Goal: Task Accomplishment & Management: Use online tool/utility

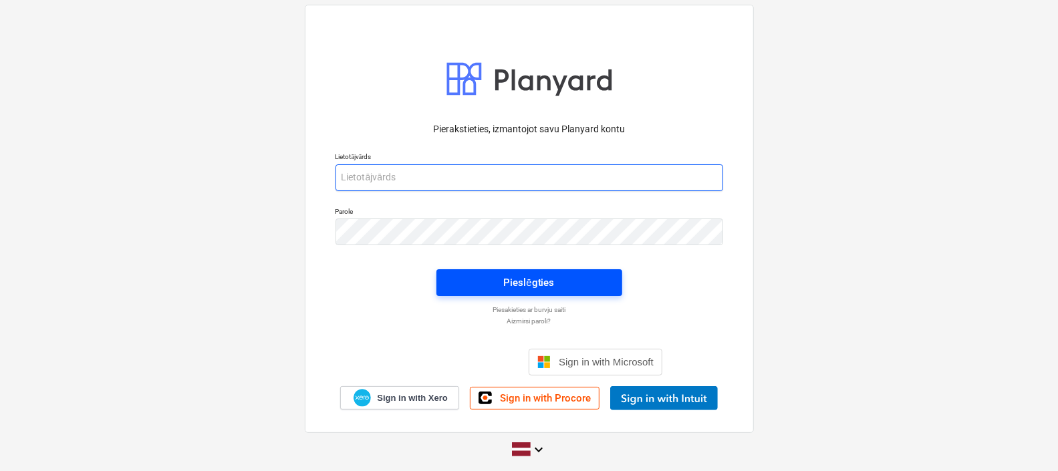
type input "[PERSON_NAME][EMAIL_ADDRESS][DOMAIN_NAME]"
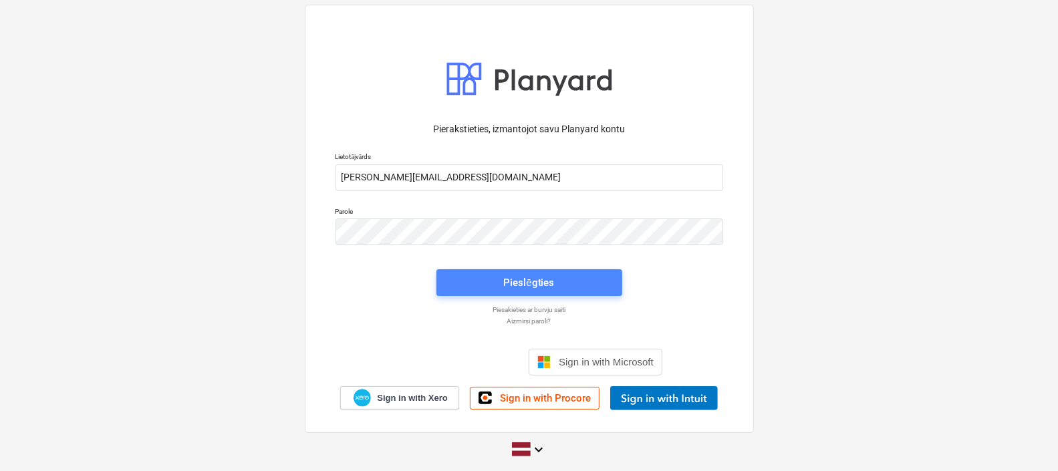
click at [503, 292] on button "Pieslēgties" at bounding box center [530, 282] width 186 height 27
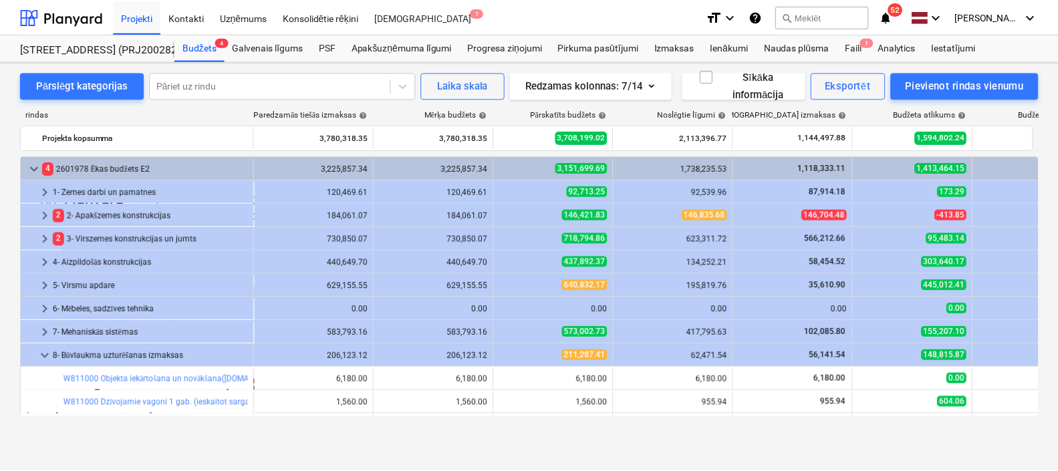
scroll to position [83, 0]
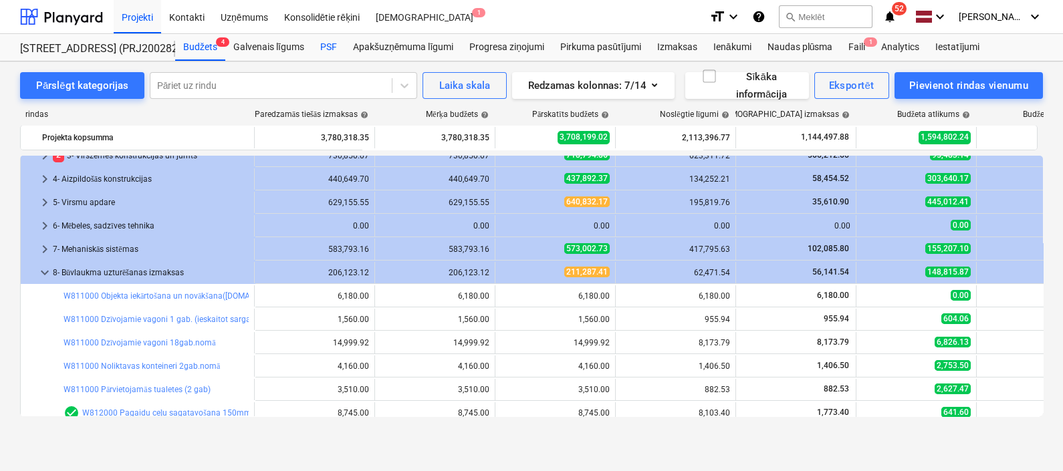
click at [328, 49] on div "PSF" at bounding box center [328, 47] width 33 height 27
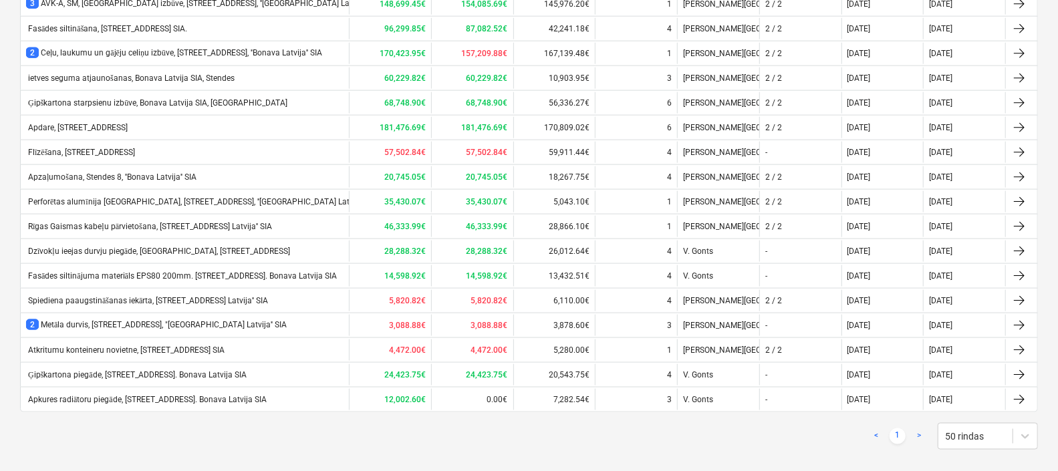
scroll to position [1013, 0]
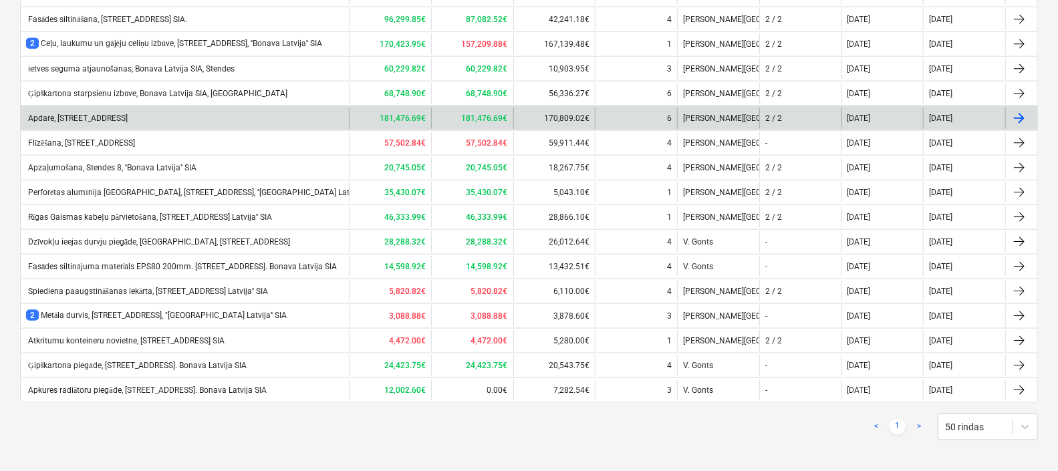
click at [122, 114] on div "Apdare, [STREET_ADDRESS]" at bounding box center [77, 118] width 102 height 9
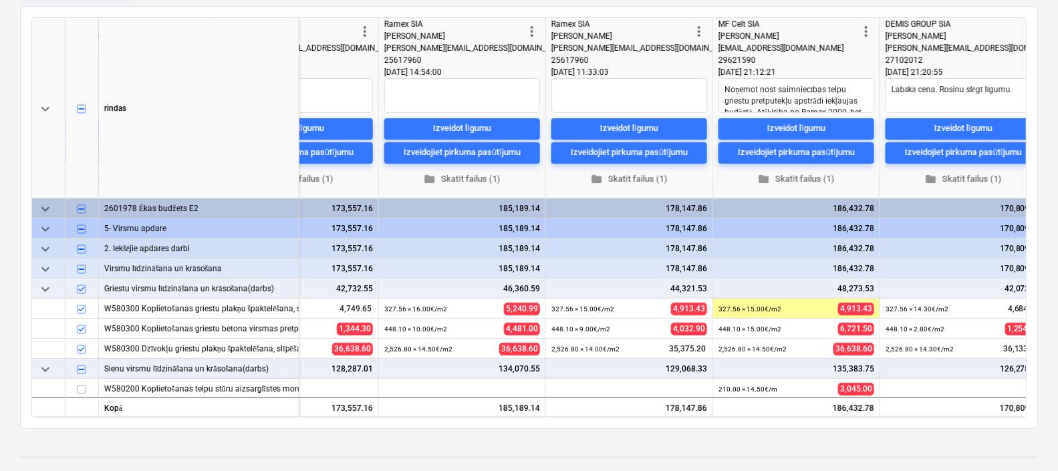
scroll to position [0, 627]
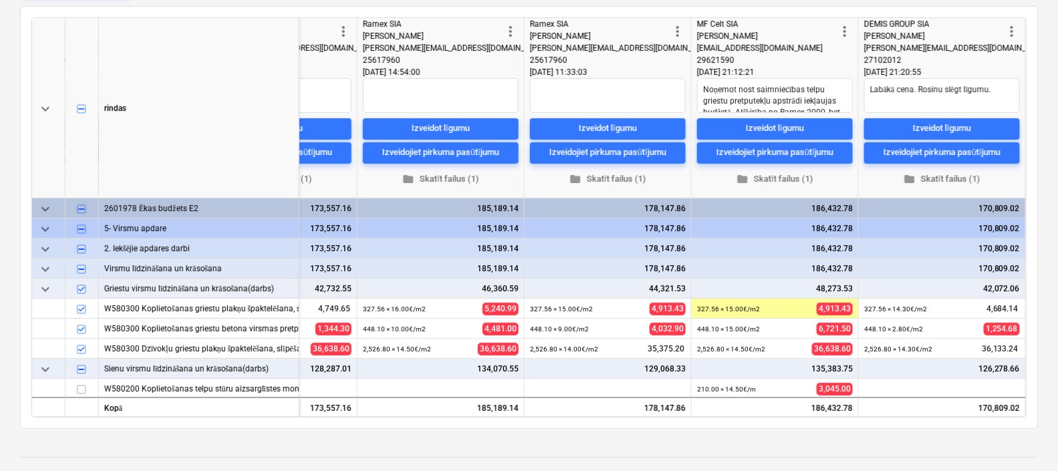
type textarea "x"
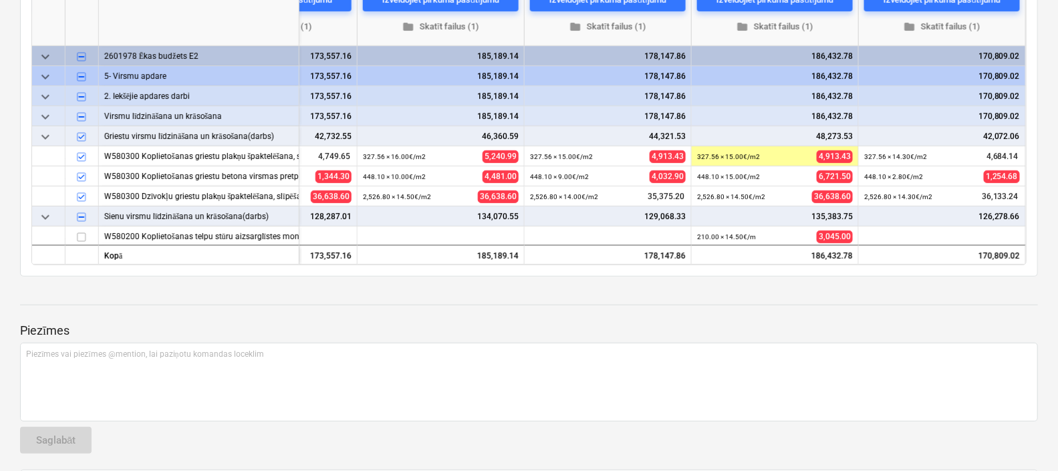
scroll to position [0, 0]
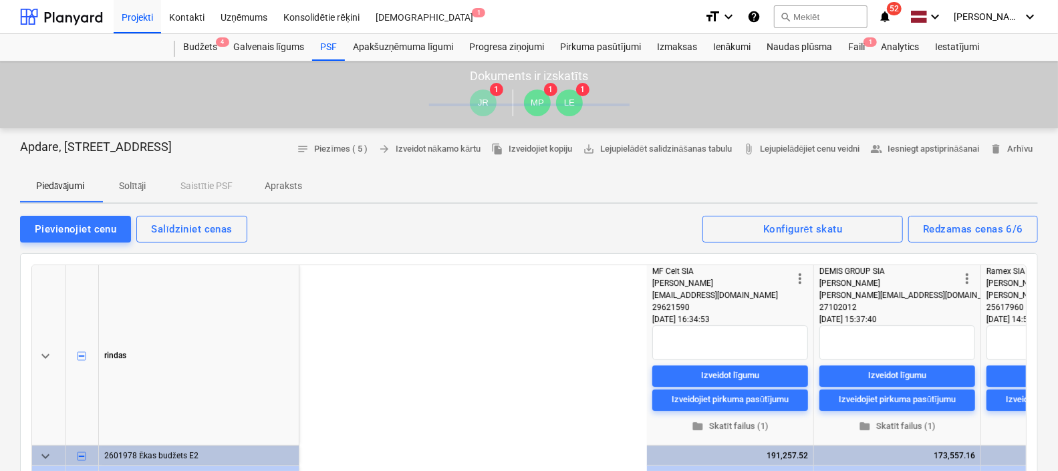
scroll to position [0, 627]
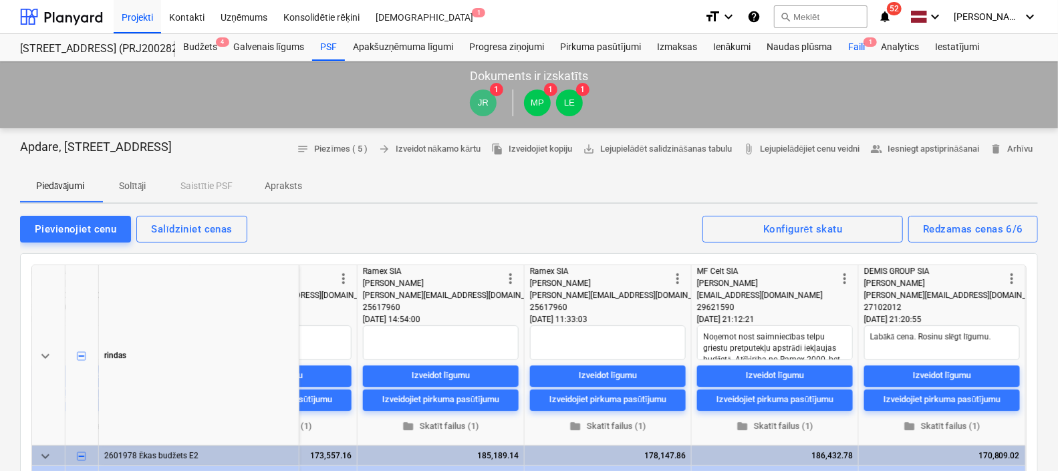
type textarea "x"
click at [859, 43] on div "Faili 1" at bounding box center [856, 47] width 33 height 27
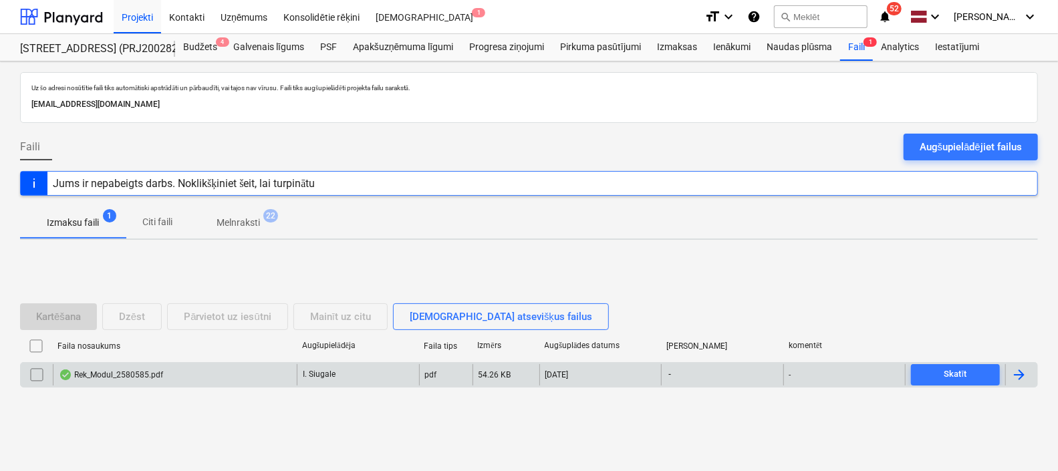
click at [143, 371] on div "Rek_Modul_2580585.pdf" at bounding box center [111, 375] width 104 height 11
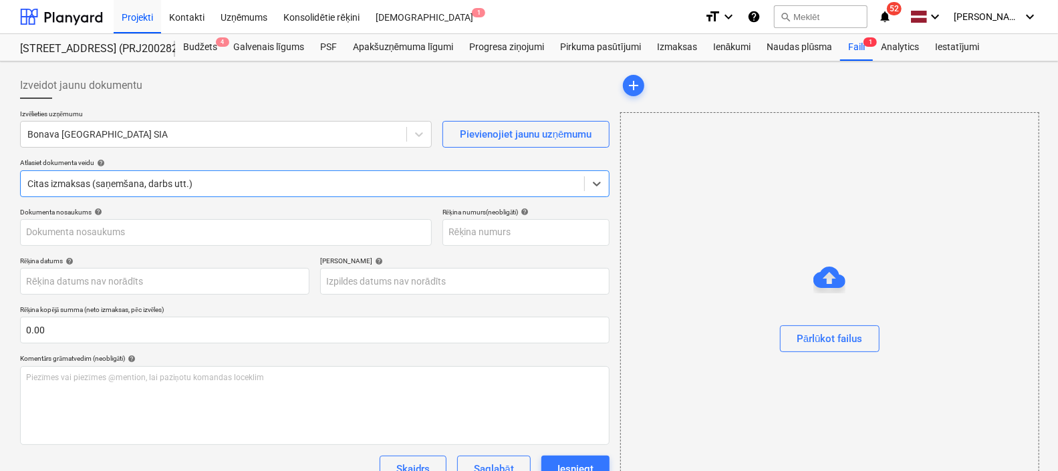
type input "2580585"
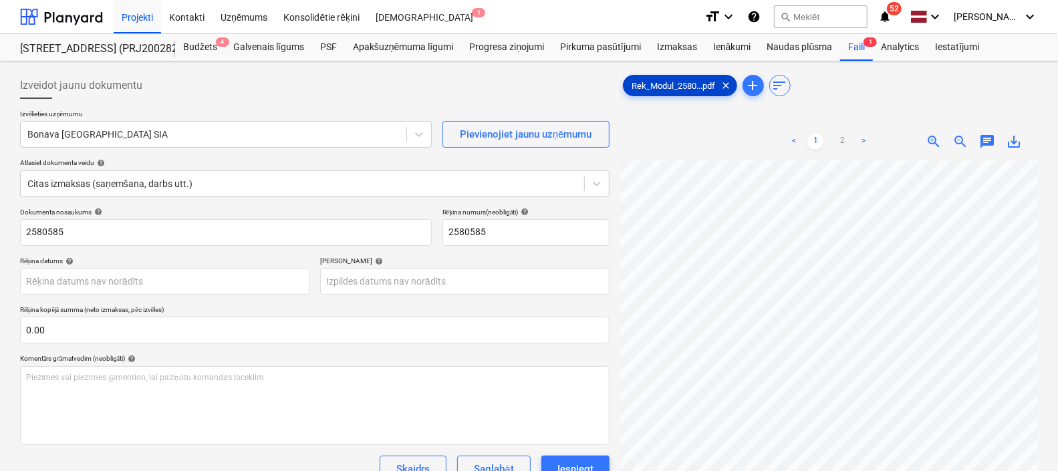
click at [697, 83] on span "Rek_Modul_2580...pdf" at bounding box center [674, 86] width 100 height 10
click at [1015, 140] on span "save_alt" at bounding box center [1014, 142] width 16 height 16
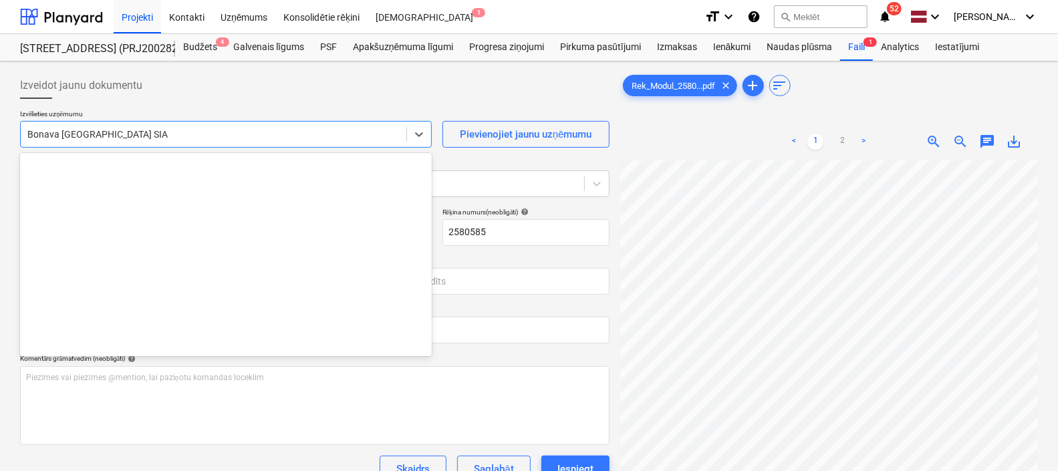
scroll to position [2456, 0]
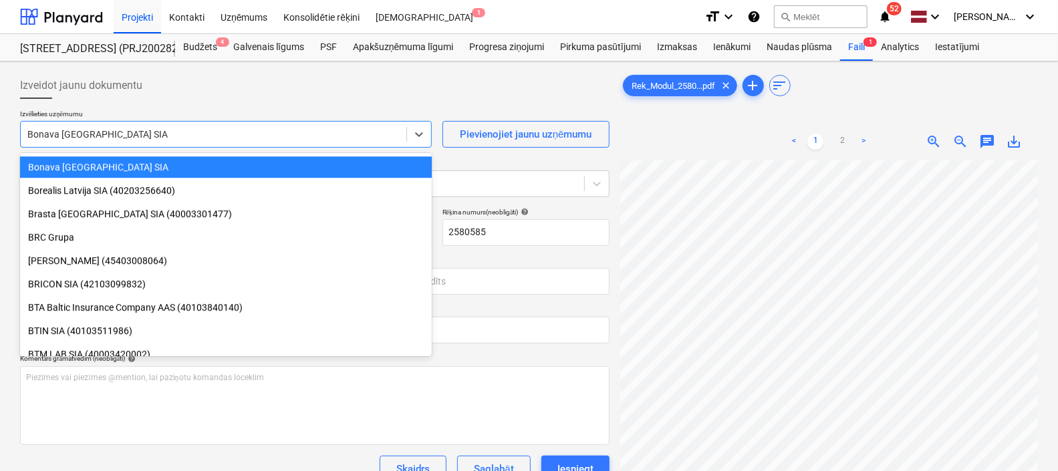
click at [304, 128] on div at bounding box center [213, 134] width 372 height 13
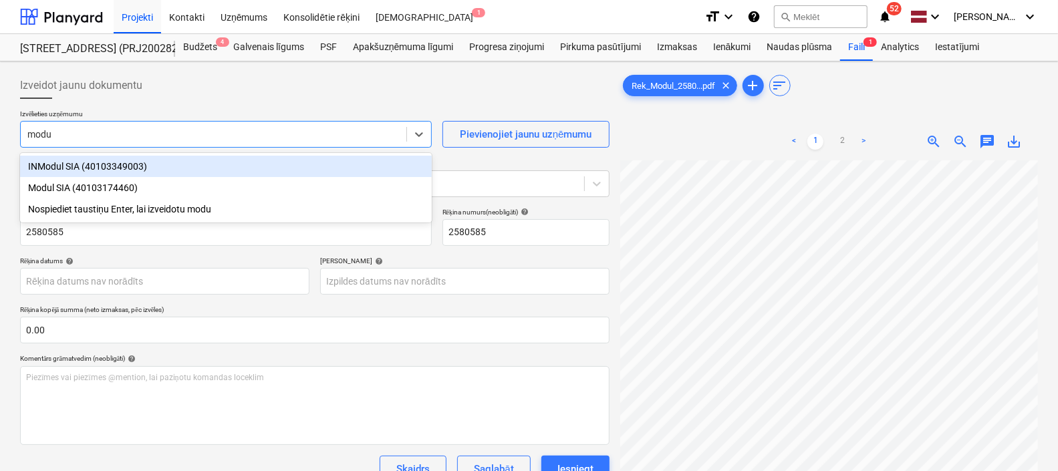
type input "modul"
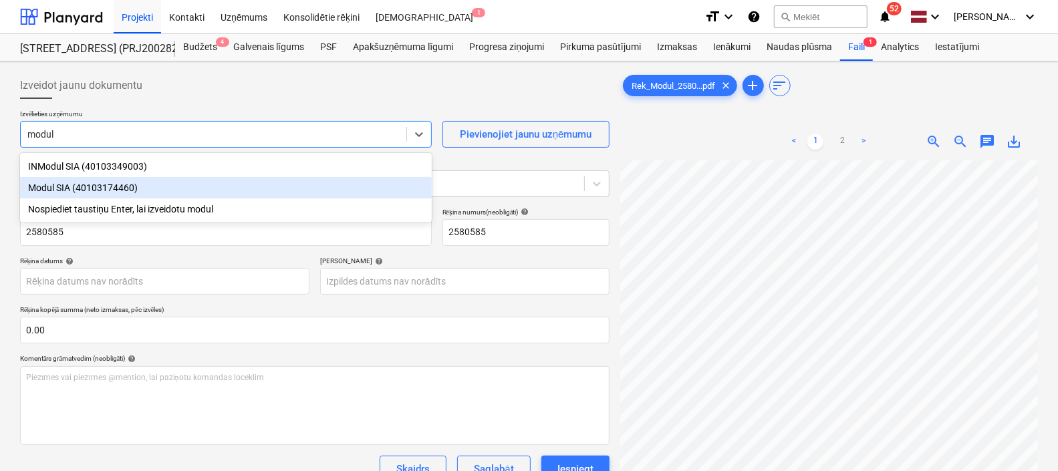
click at [167, 194] on div "Modul SIA (40103174460)" at bounding box center [226, 187] width 412 height 21
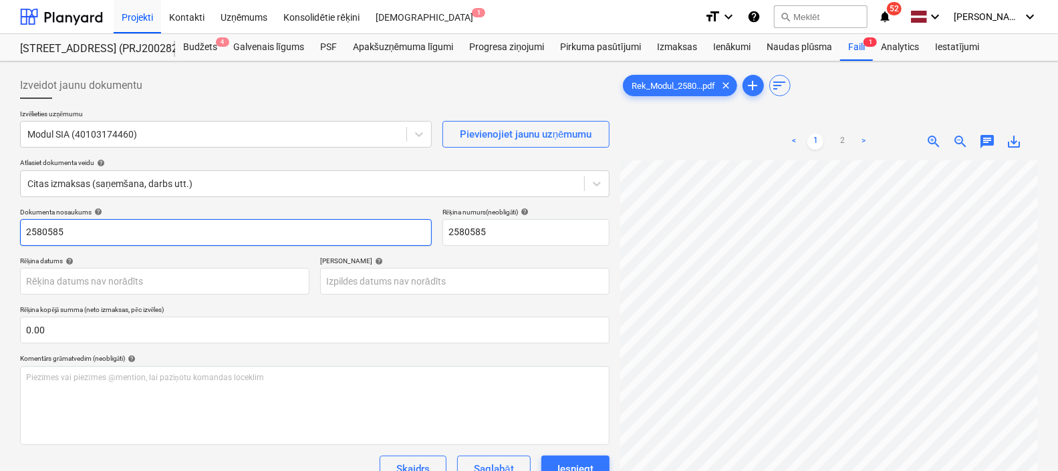
click at [64, 227] on input "2580585" at bounding box center [226, 232] width 412 height 27
drag, startPoint x: 64, startPoint y: 227, endPoint x: -3, endPoint y: 247, distance: 69.8
click at [0, 247] on html "Projekti Kontakti Uzņēmums Konsolidētie rēķini Iesūtne 1 format_size keyboard_a…" at bounding box center [529, 235] width 1058 height 471
paste input "Rek_Modul_"
type input "Rek_Modul_2580585.pdf"
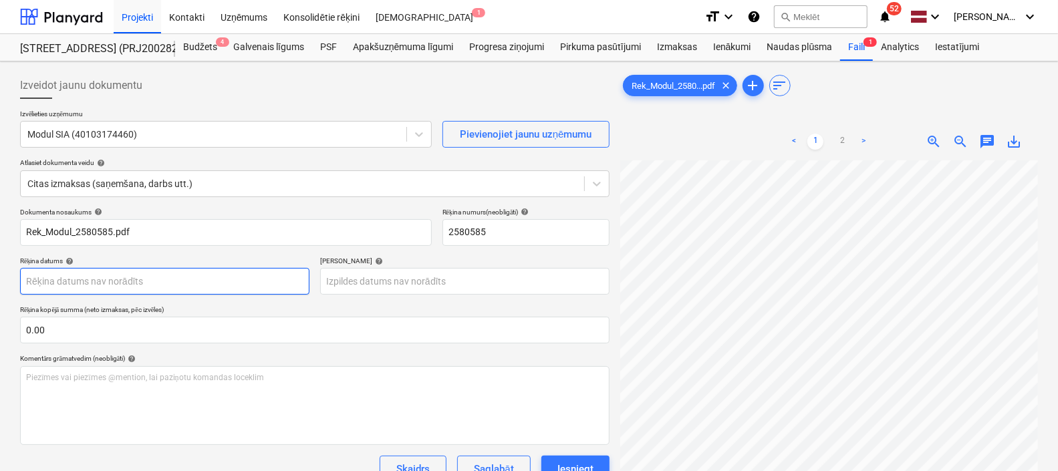
click at [202, 284] on body "Projekti Kontakti Uzņēmums Konsolidētie rēķini Iesūtne 1 format_size keyboard_a…" at bounding box center [529, 235] width 1058 height 471
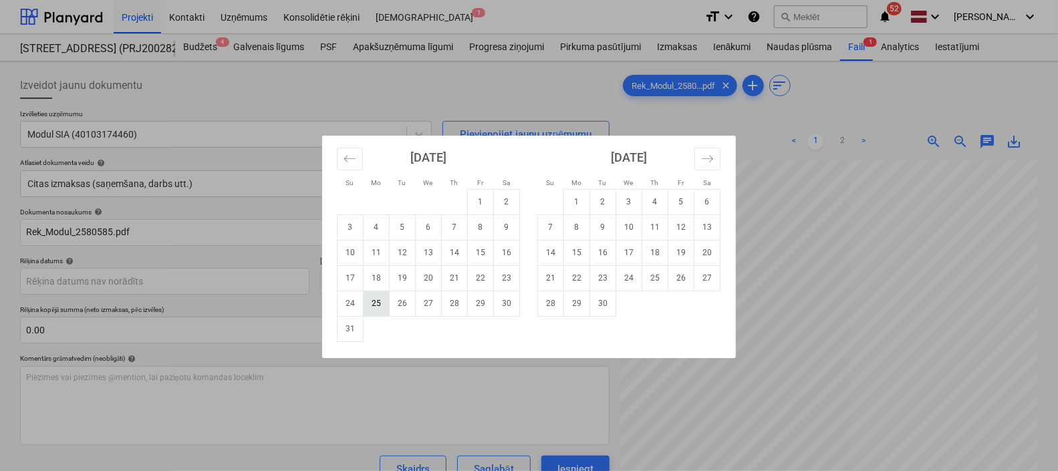
click at [368, 299] on td "25" at bounding box center [377, 303] width 26 height 25
type input "25 Aug 2025"
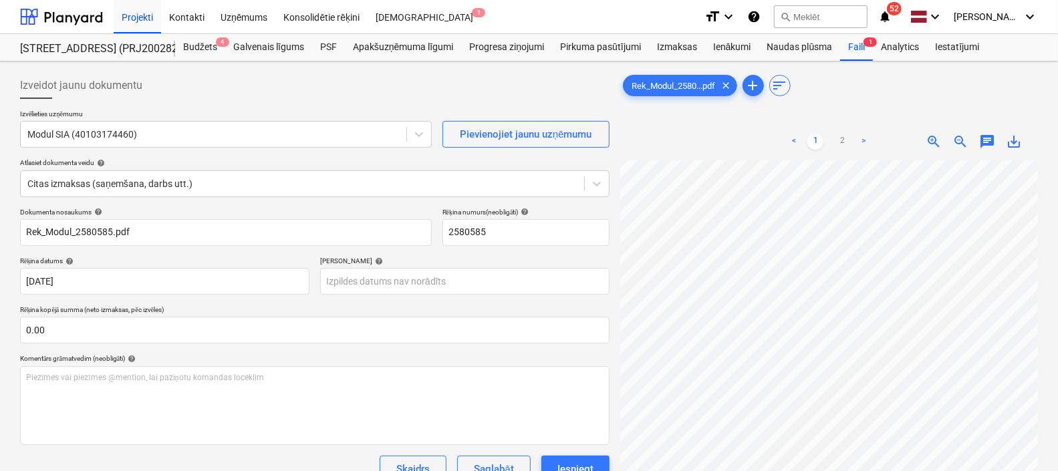
scroll to position [324, 55]
click at [877, 110] on div "Rek_Modul_2580...pdf clear add sort < 1 2 > zoom_in zoom_out chat 0 save_alt" at bounding box center [829, 333] width 418 height 522
click at [975, 97] on div "Rek_Modul_2580...pdf clear add sort" at bounding box center [829, 85] width 418 height 27
click at [409, 266] on p "Termiņš help" at bounding box center [464, 262] width 289 height 11
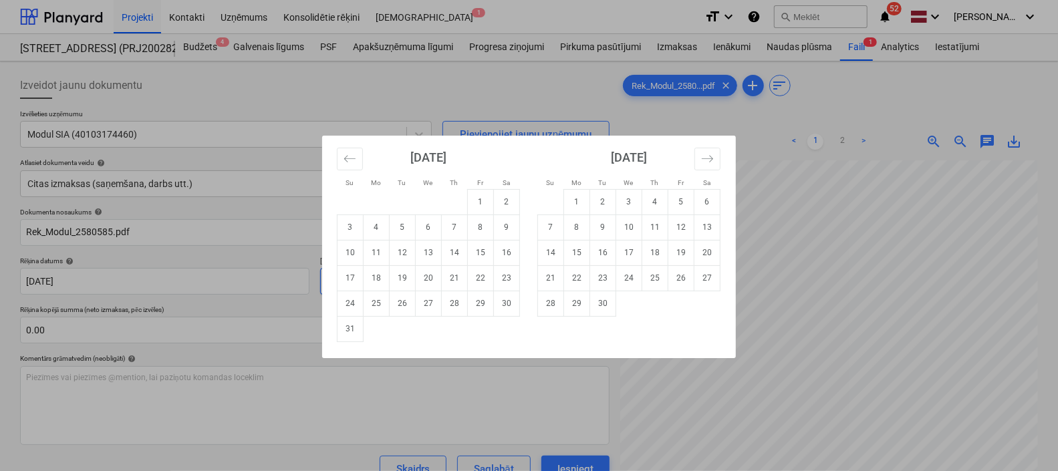
click at [410, 273] on body "Projekti Kontakti Uzņēmums Konsolidētie rēķini Iesūtne 1 format_size keyboard_a…" at bounding box center [529, 235] width 1058 height 471
click at [588, 229] on td "8" at bounding box center [577, 227] width 26 height 25
type input "08 Sep 2025"
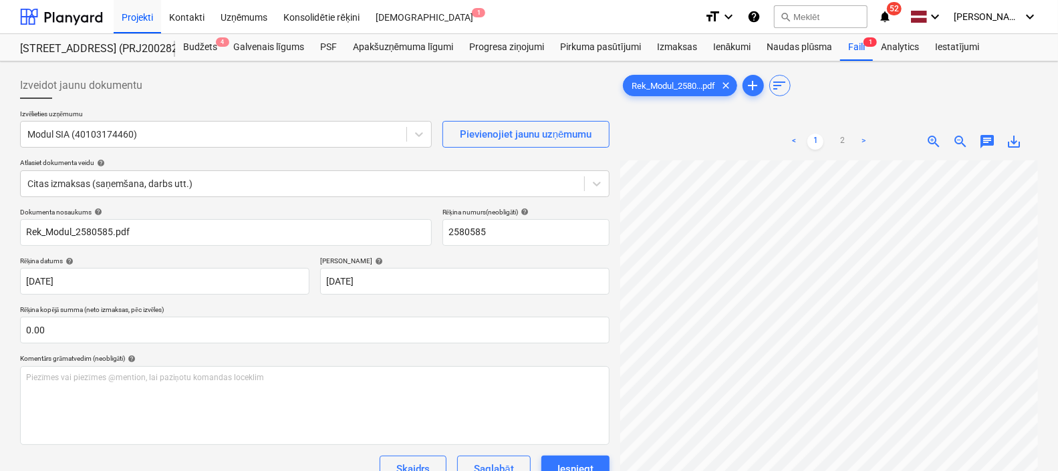
scroll to position [488, 191]
click at [775, 150] on div "< 1 2 > zoom_in zoom_out chat 0 save_alt" at bounding box center [829, 358] width 418 height 471
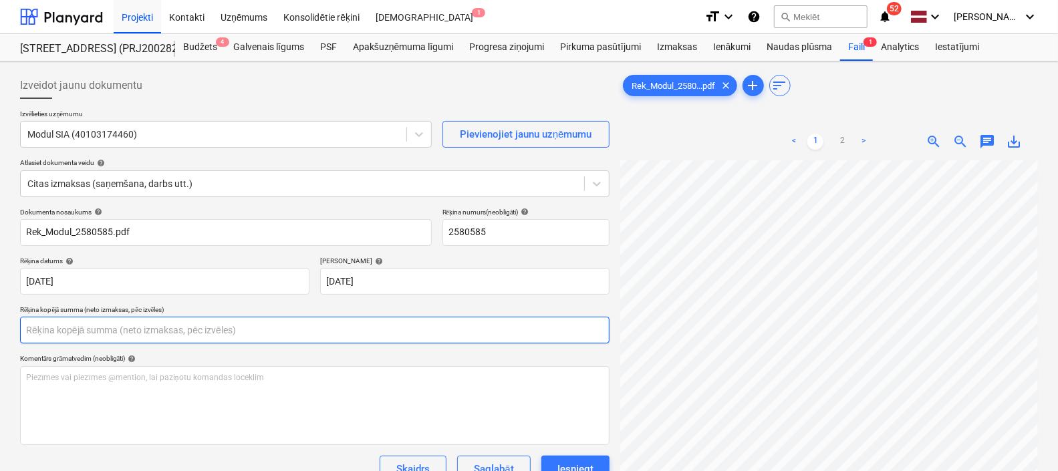
click at [347, 335] on input "text" at bounding box center [315, 330] width 590 height 27
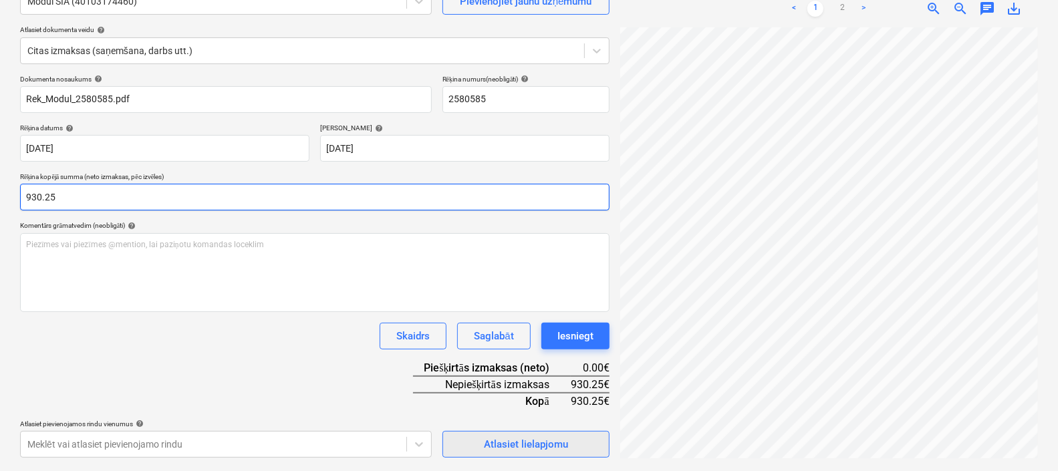
type input "930.25"
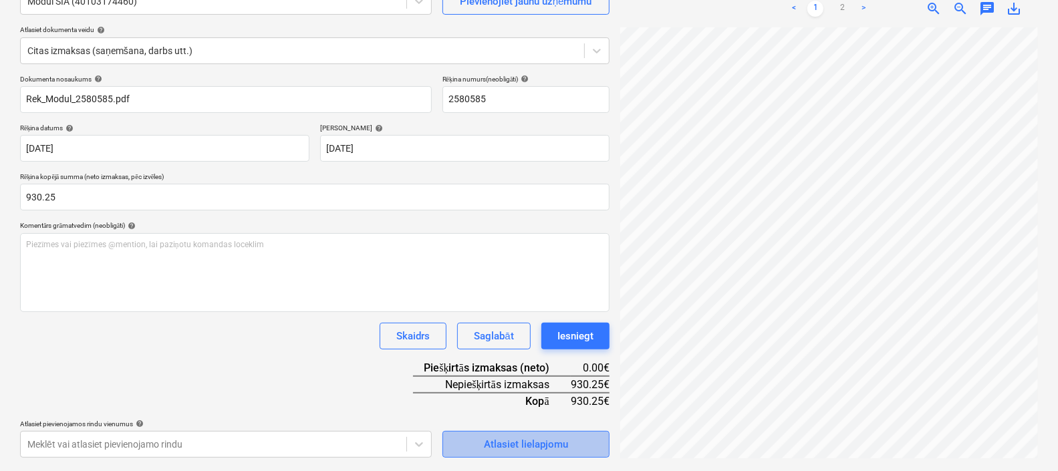
click at [521, 445] on div "Atlasiet lielapjomu" at bounding box center [526, 444] width 84 height 17
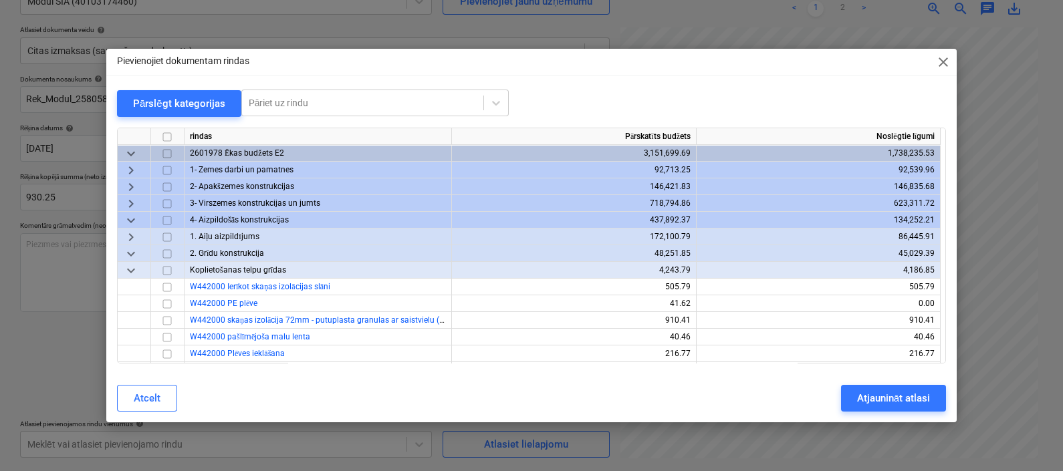
click at [124, 220] on span "keyboard_arrow_down" at bounding box center [131, 221] width 16 height 16
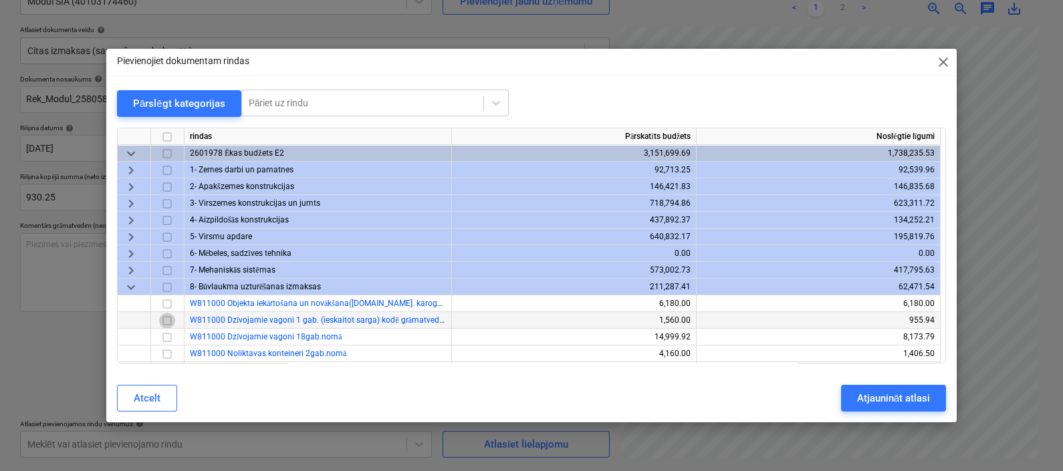
click at [164, 322] on input "checkbox" at bounding box center [167, 321] width 16 height 16
click at [167, 340] on input "checkbox" at bounding box center [167, 338] width 16 height 16
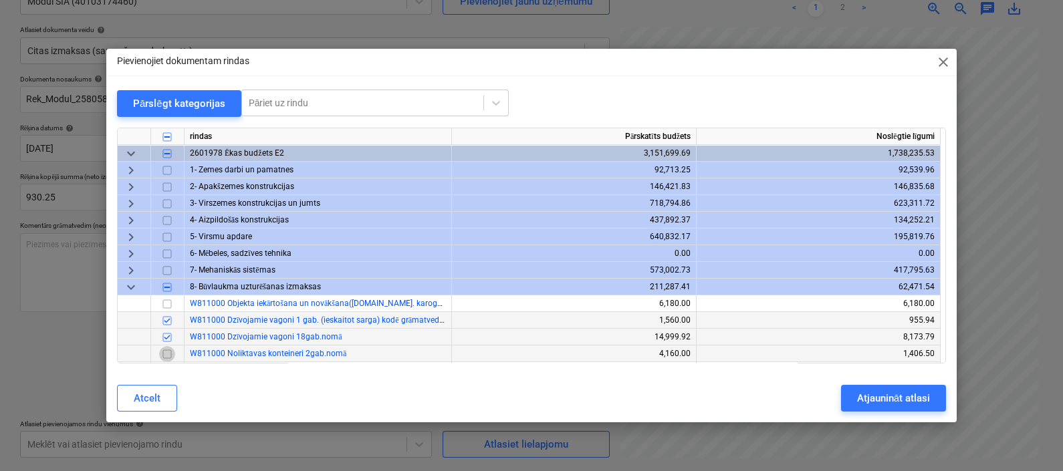
click at [166, 356] on input "checkbox" at bounding box center [167, 354] width 16 height 16
click at [899, 400] on div "Atjaunināt atlasi" at bounding box center [893, 398] width 73 height 17
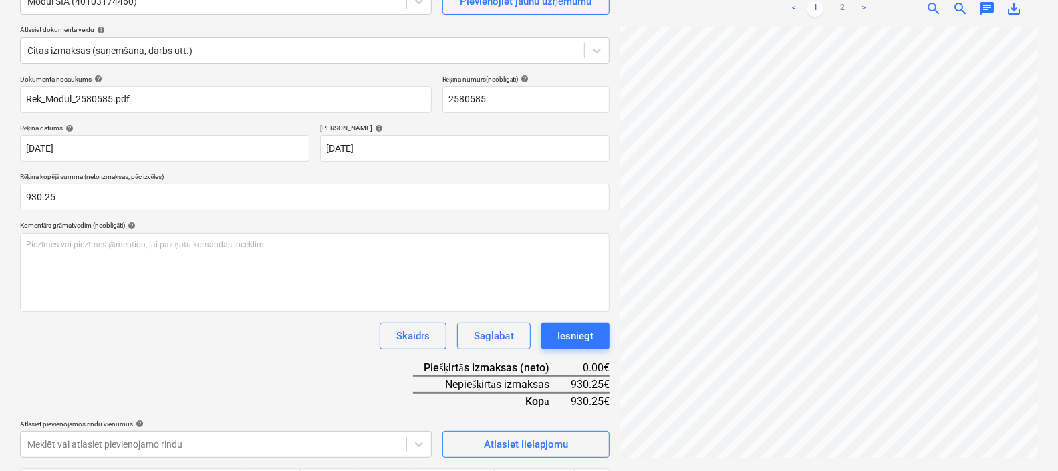
scroll to position [483, 200]
click at [1058, 338] on html "Projekti Kontakti Uzņēmums Konsolidētie rēķini Iesūtne 1 format_size keyboard_a…" at bounding box center [529, 102] width 1058 height 471
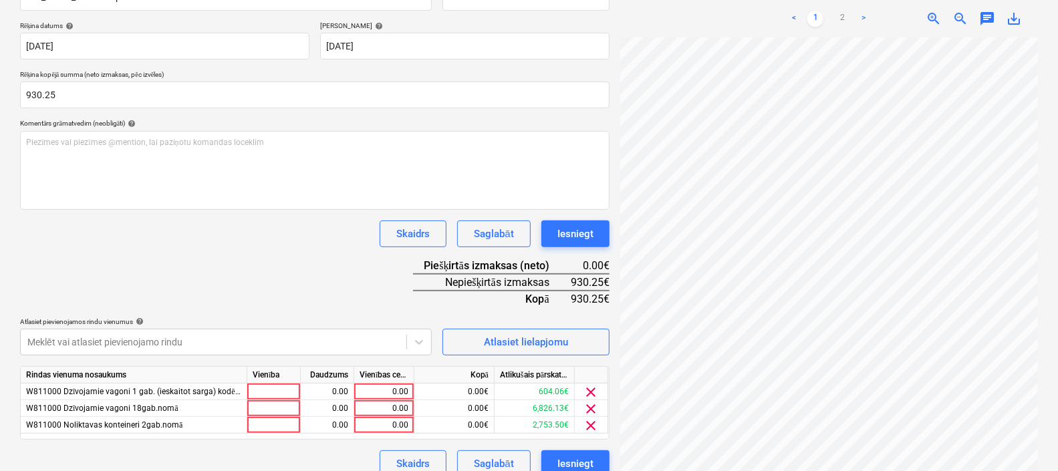
scroll to position [241, 0]
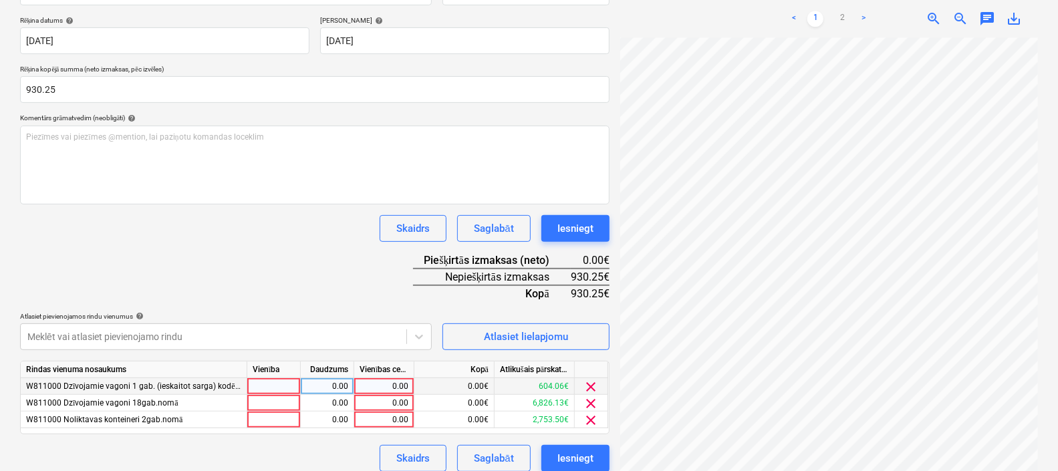
click at [366, 390] on div "0.00" at bounding box center [384, 386] width 49 height 17
type input "604"
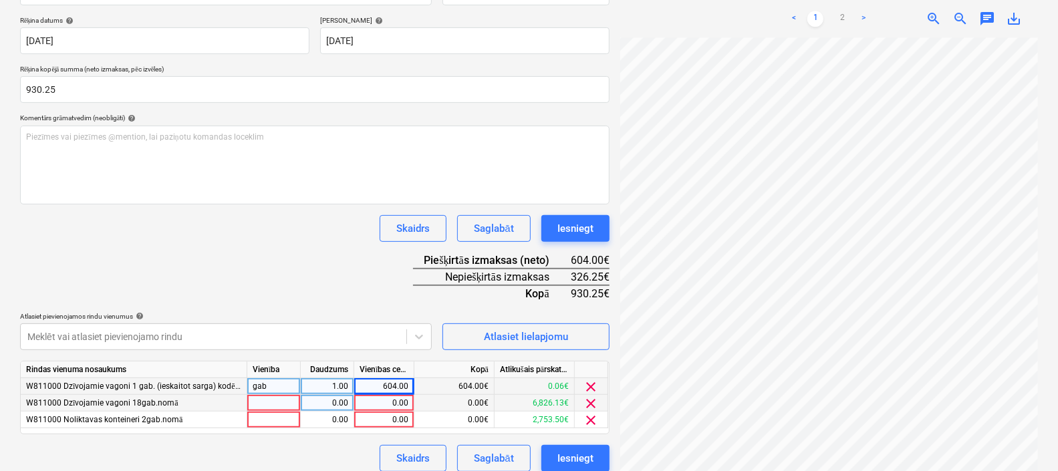
click at [372, 407] on div "0.00" at bounding box center [384, 403] width 49 height 17
click at [375, 419] on div "0.00" at bounding box center [384, 420] width 49 height 17
type input "113"
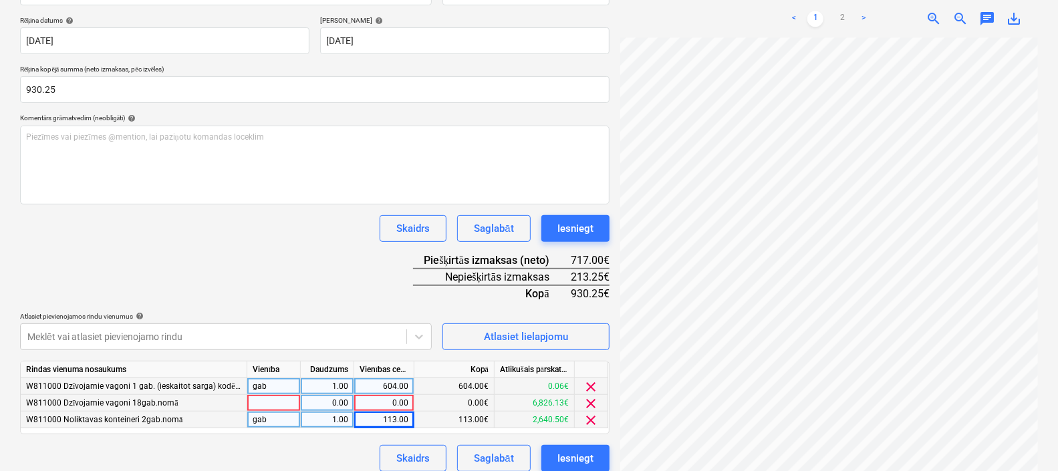
click at [315, 253] on div "Dokumenta nosaukums help Rek_Modul_2580585.pdf Rēķina numurs (neobligāti) help …" at bounding box center [315, 219] width 590 height 505
click at [405, 388] on div "604.00" at bounding box center [384, 386] width 49 height 17
click at [405, 388] on input "604" at bounding box center [384, 386] width 60 height 16
click at [409, 386] on input "604" at bounding box center [384, 386] width 60 height 16
type input "604.06"
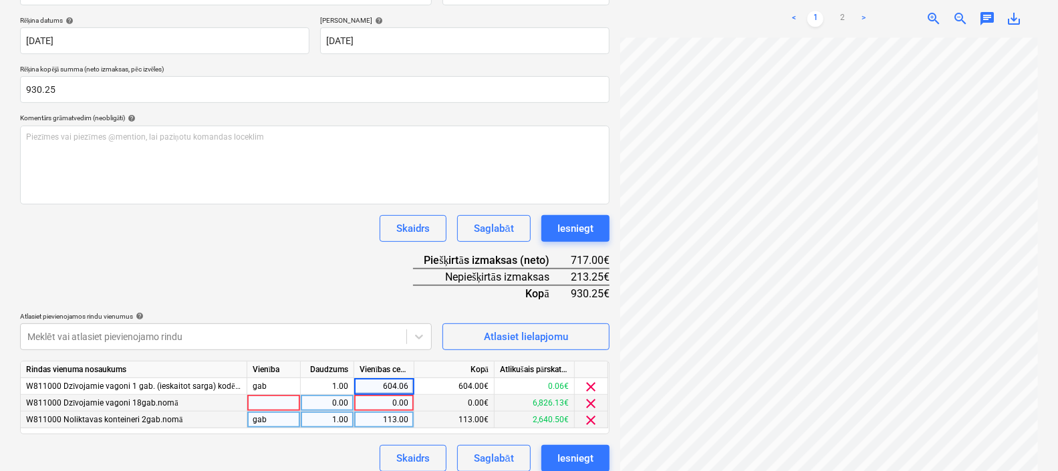
click at [304, 279] on div "Dokumenta nosaukums help Rek_Modul_2580585.pdf Rēķina numurs (neobligāti) help …" at bounding box center [315, 219] width 590 height 505
click at [380, 408] on div "0.00" at bounding box center [384, 403] width 49 height 17
type input "213.19"
click at [320, 292] on div "Dokumenta nosaukums help Rek_Modul_2580585.pdf Rēķina numurs (neobligāti) help …" at bounding box center [315, 219] width 590 height 505
click at [565, 455] on div "Iesniegt" at bounding box center [576, 458] width 36 height 17
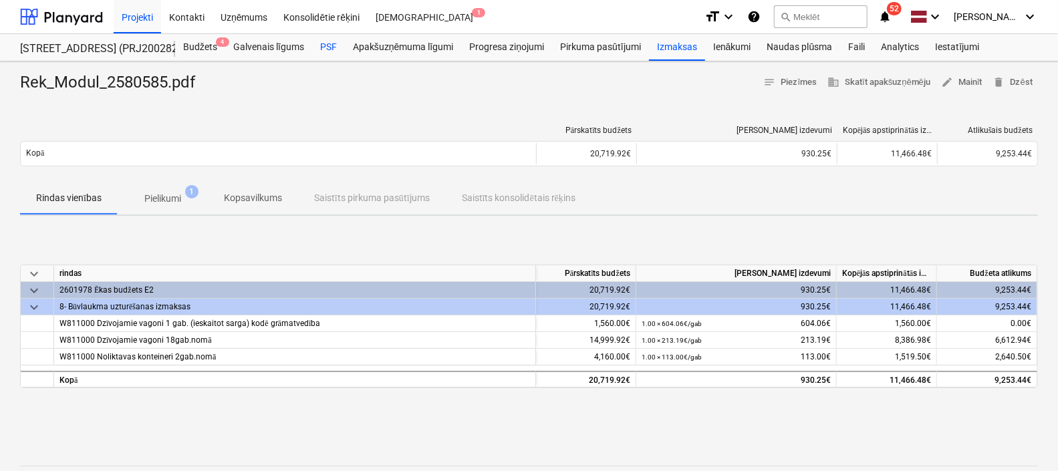
click at [332, 50] on div "PSF" at bounding box center [328, 47] width 33 height 27
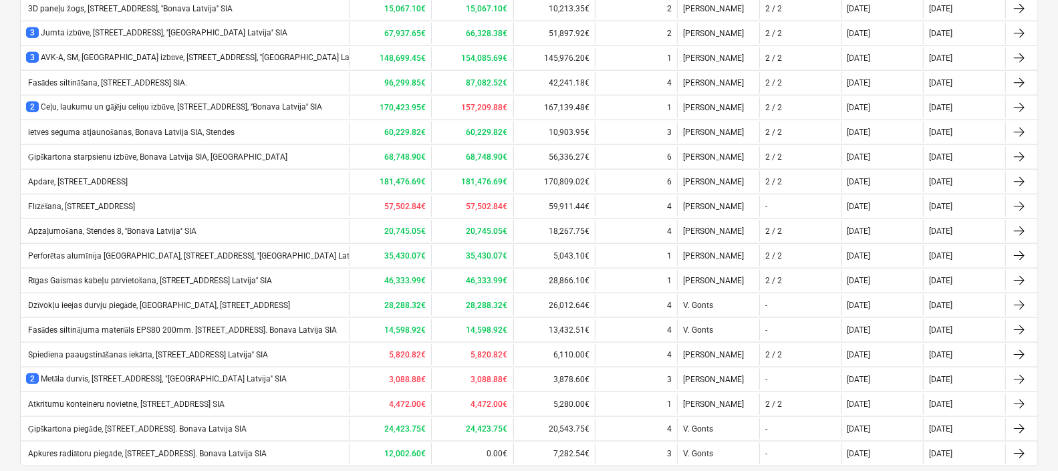
scroll to position [1013, 0]
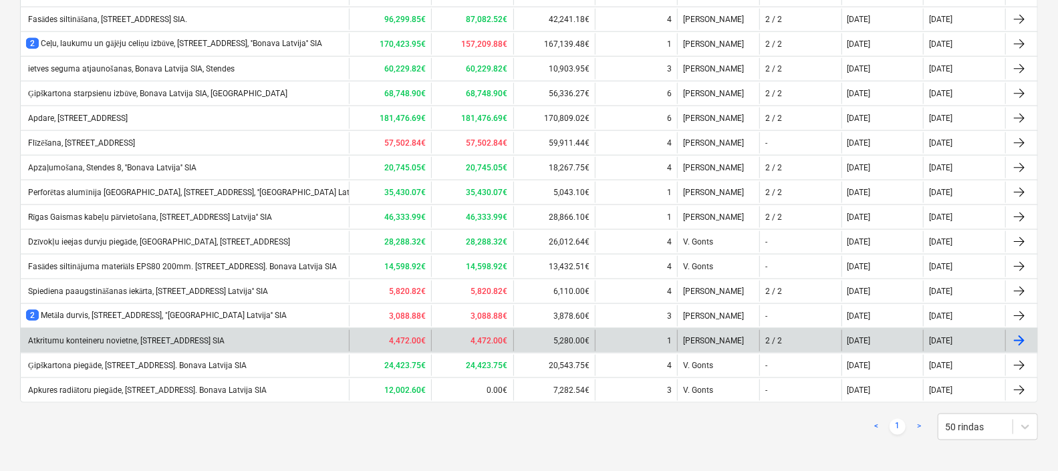
click at [110, 330] on div "Atkritumu konteineru novietne, [STREET_ADDRESS] SIA" at bounding box center [185, 340] width 328 height 21
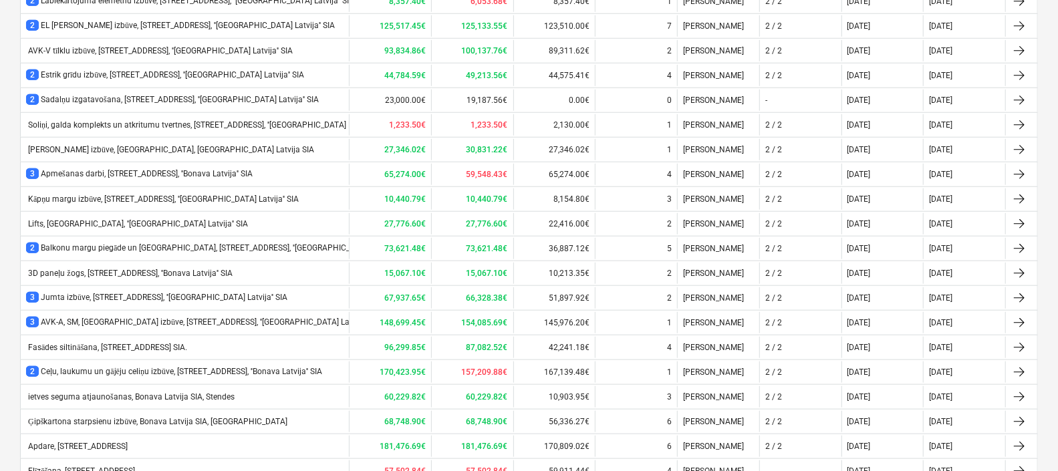
scroll to position [677, 0]
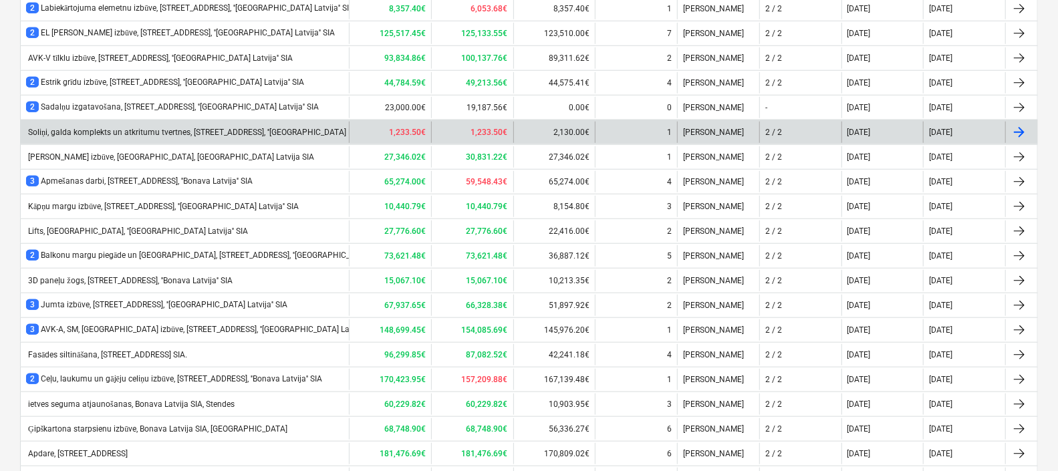
click at [173, 128] on div "Soliņi, galda komplekts un atkritumu tvertnes, [STREET_ADDRESS], ''[GEOGRAPHIC_…" at bounding box center [207, 133] width 362 height 10
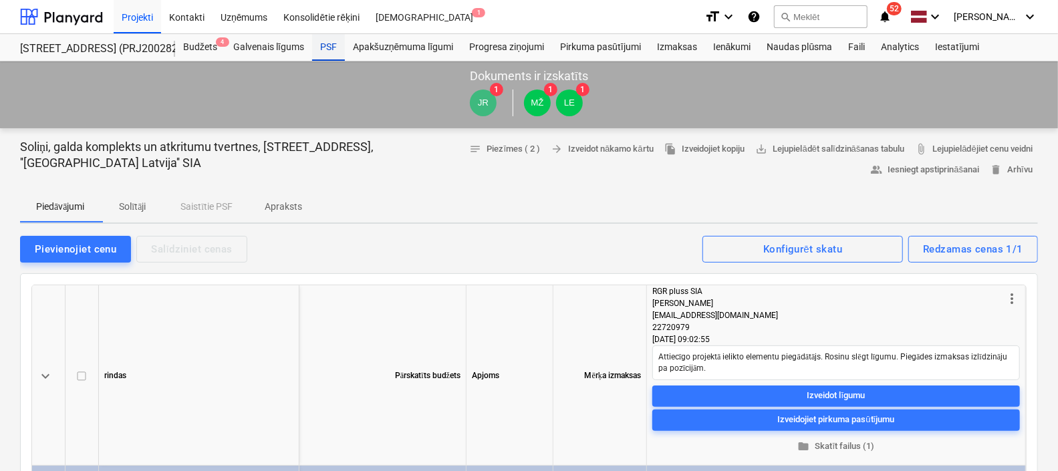
click at [326, 47] on div "PSF" at bounding box center [328, 47] width 33 height 27
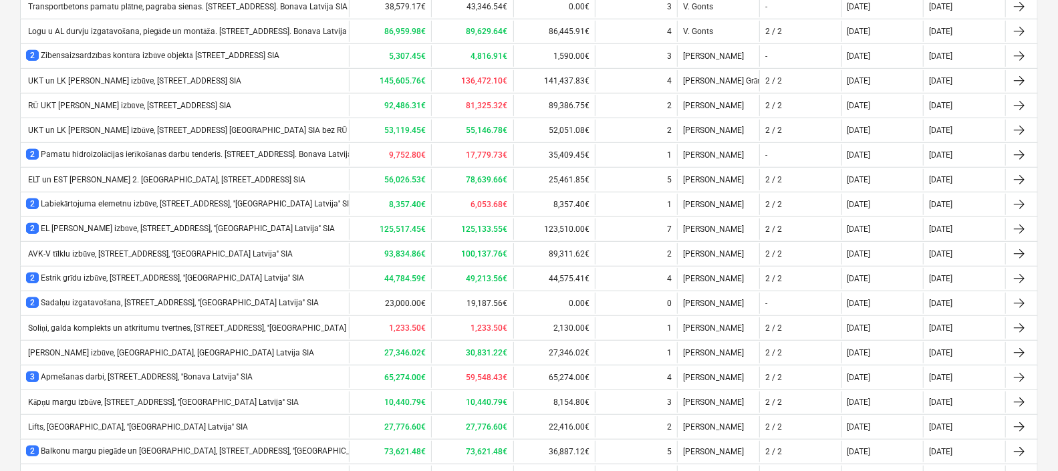
scroll to position [489, 0]
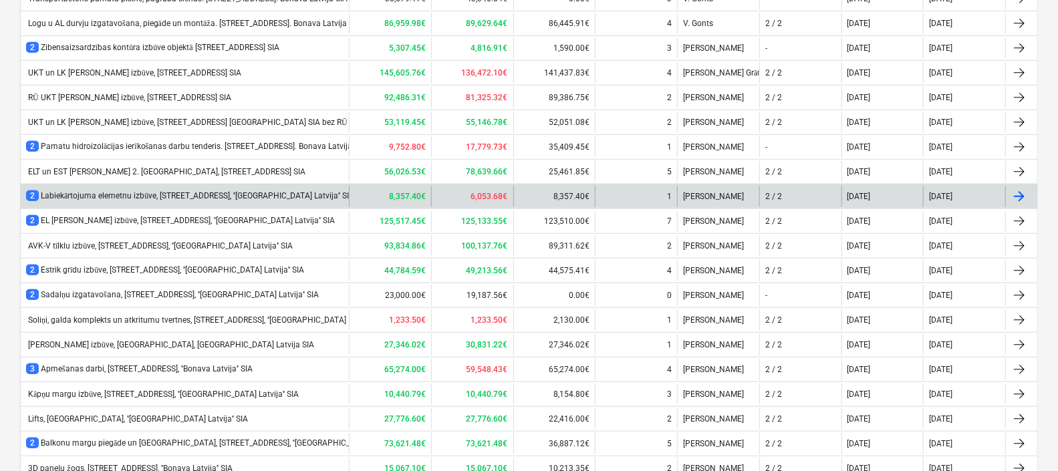
click at [122, 194] on div "2 Labiekārtojuma elemetnu izbūve, Stendes iela 8, ''Bonava Latvija'' SIA" at bounding box center [190, 196] width 328 height 11
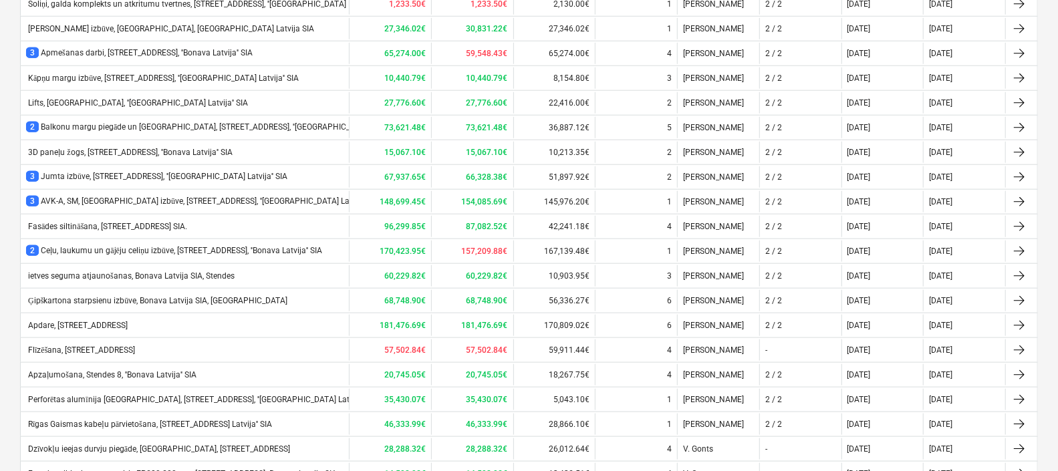
scroll to position [807, 0]
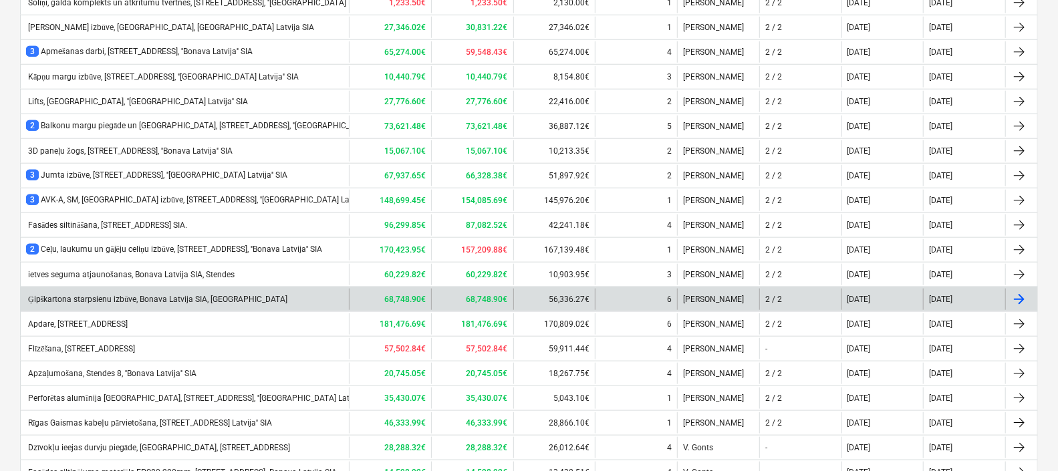
click at [253, 289] on div "Ģipškartona starpsienu izbūve, Bonava Latvija SIA, [GEOGRAPHIC_DATA]" at bounding box center [185, 299] width 328 height 21
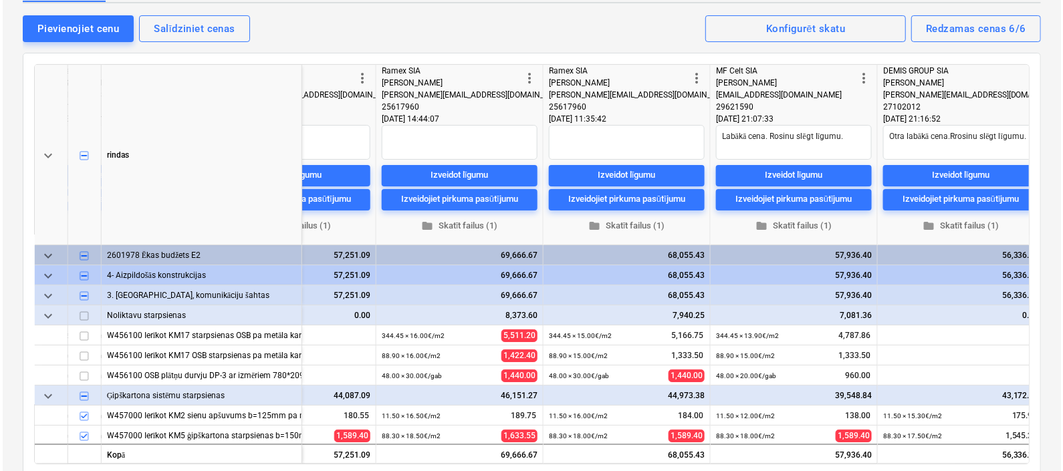
scroll to position [0, 627]
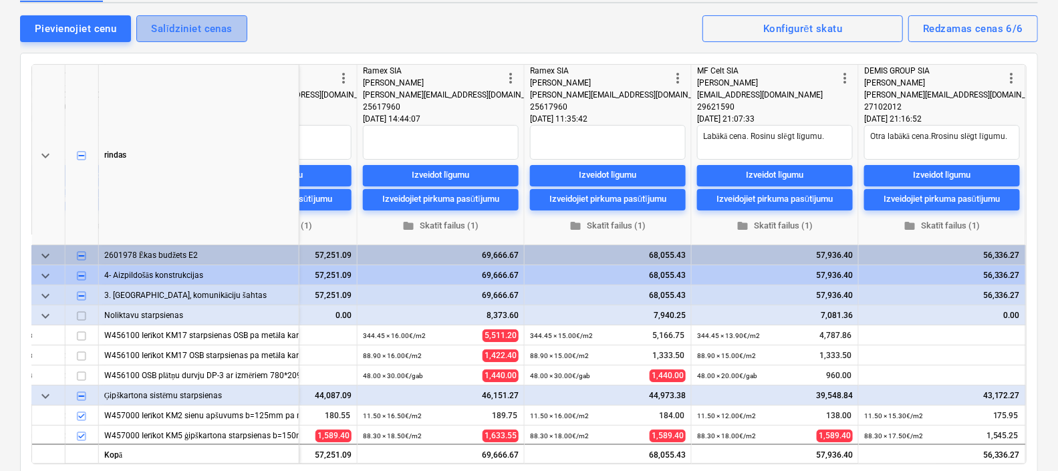
click at [198, 27] on div "Salīdziniet cenas" at bounding box center [191, 28] width 81 height 17
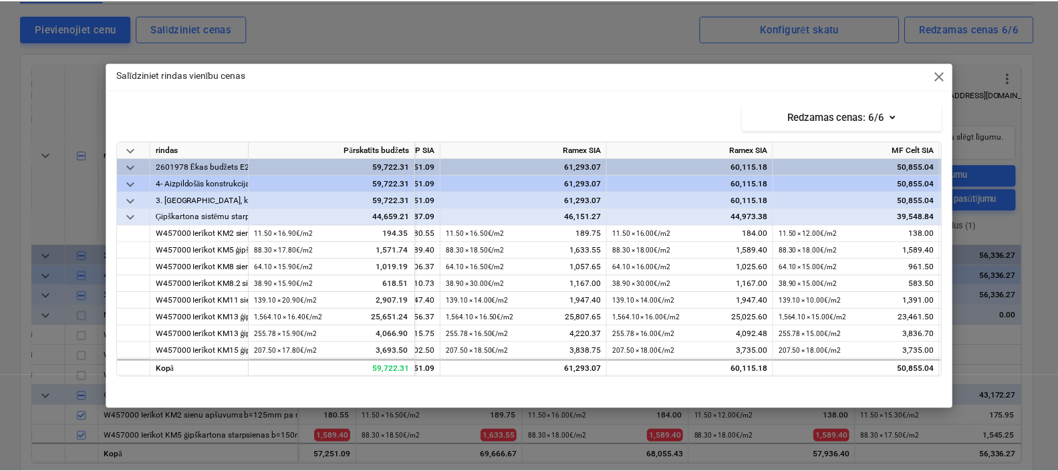
scroll to position [0, 479]
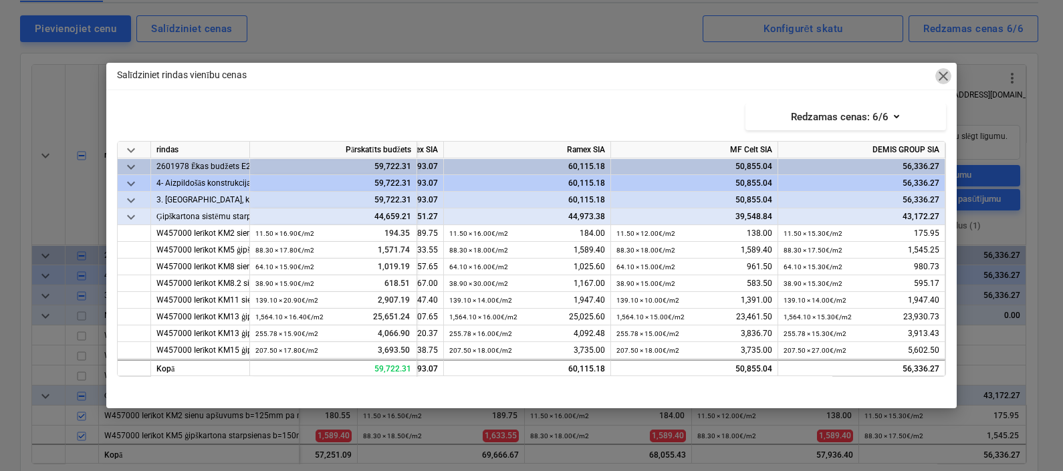
click at [950, 77] on span "close" at bounding box center [943, 76] width 16 height 16
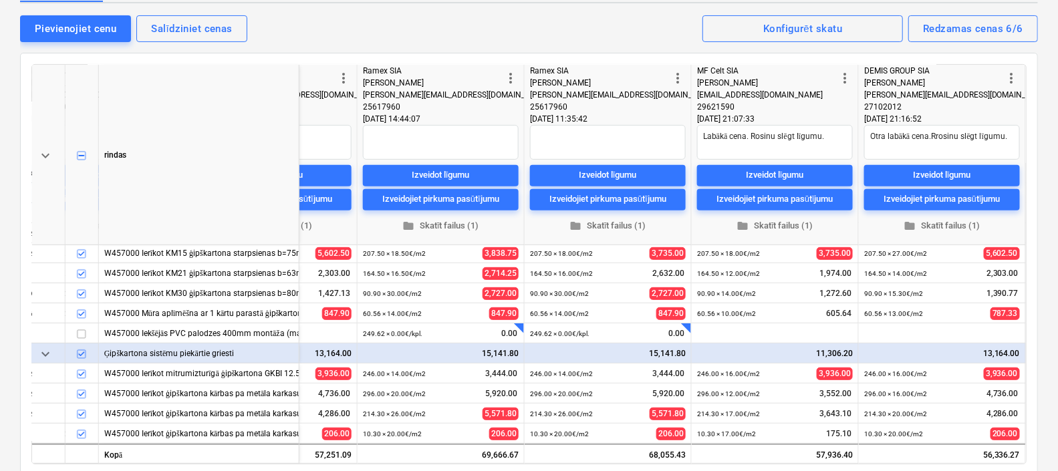
scroll to position [307, 627]
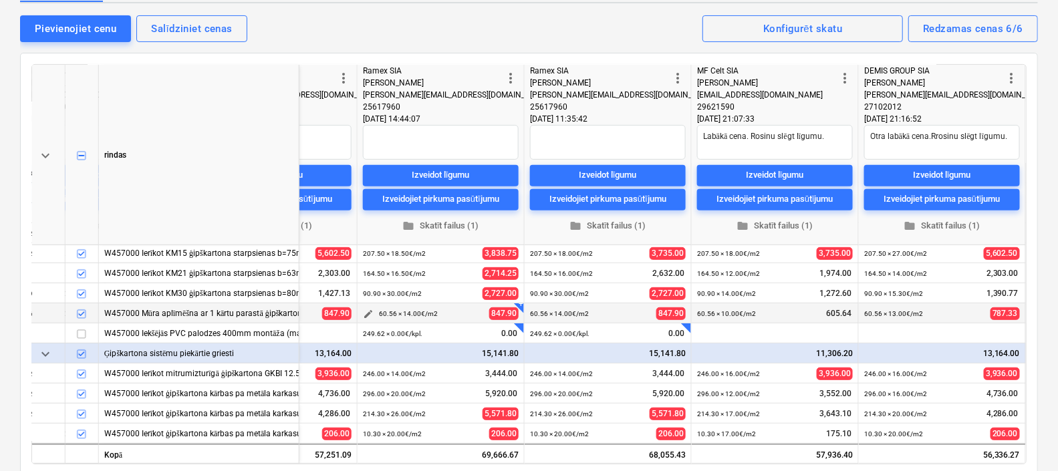
type textarea "x"
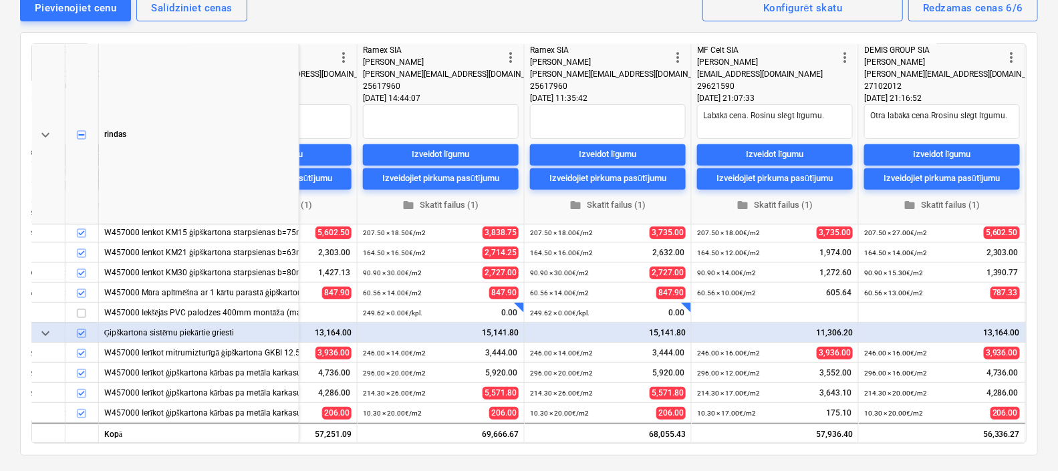
scroll to position [235, 0]
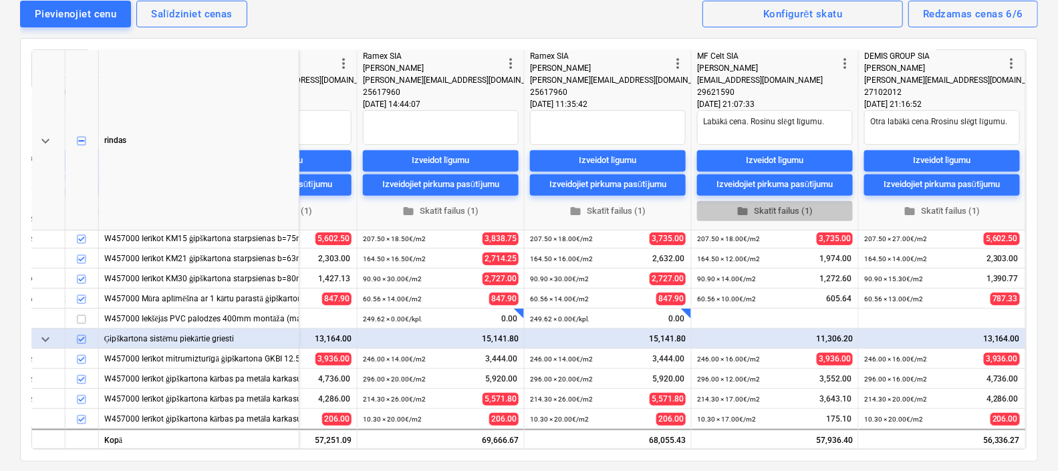
click at [771, 208] on span "folder Skatīt failus (1)" at bounding box center [775, 211] width 145 height 15
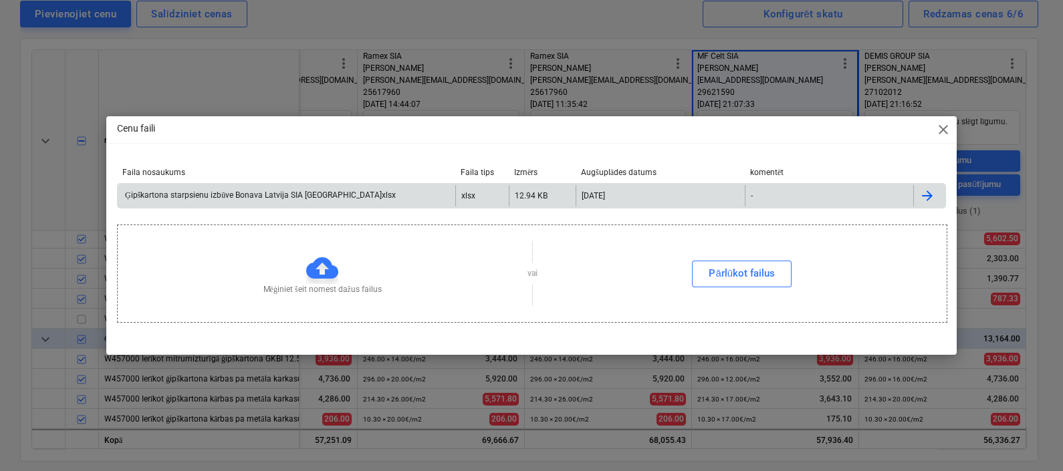
click at [292, 195] on div "Ģipškartona starpsienu izbūve Bonava Latvija SIA Stendes iela.xlsx" at bounding box center [259, 196] width 273 height 10
click at [943, 134] on span "close" at bounding box center [943, 130] width 16 height 16
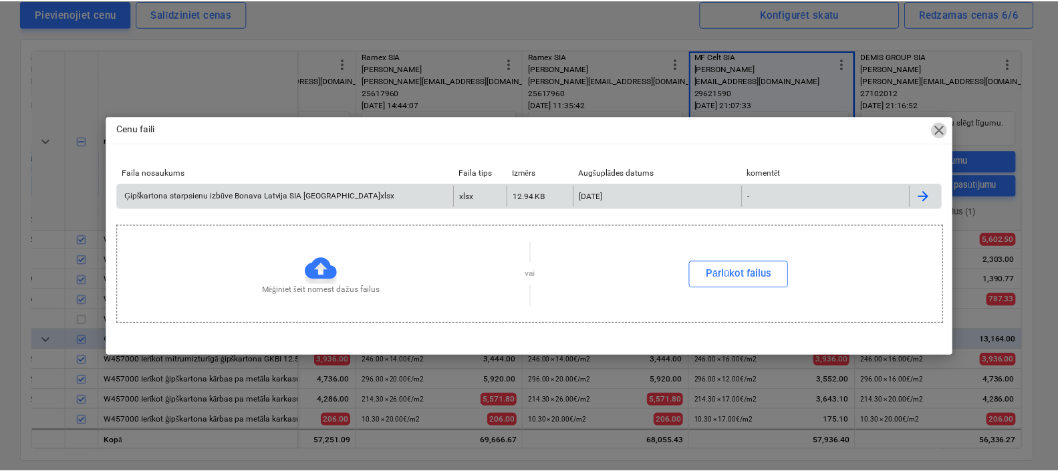
scroll to position [307, 622]
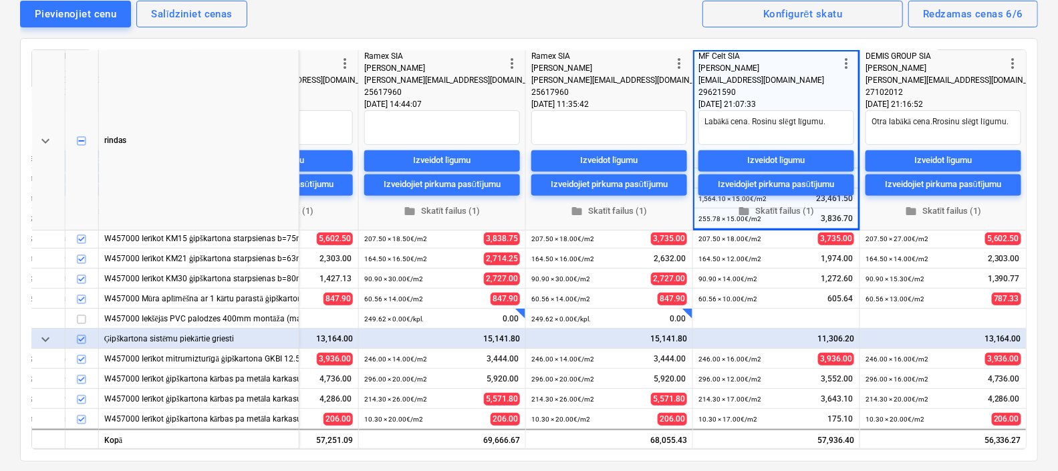
type textarea "x"
drag, startPoint x: 699, startPoint y: 80, endPoint x: 774, endPoint y: 82, distance: 74.9
click at [774, 82] on span "[EMAIL_ADDRESS][DOMAIN_NAME]" at bounding box center [762, 80] width 126 height 9
copy span "[EMAIL_ADDRESS][DOMAIN_NAME]"
type textarea "x"
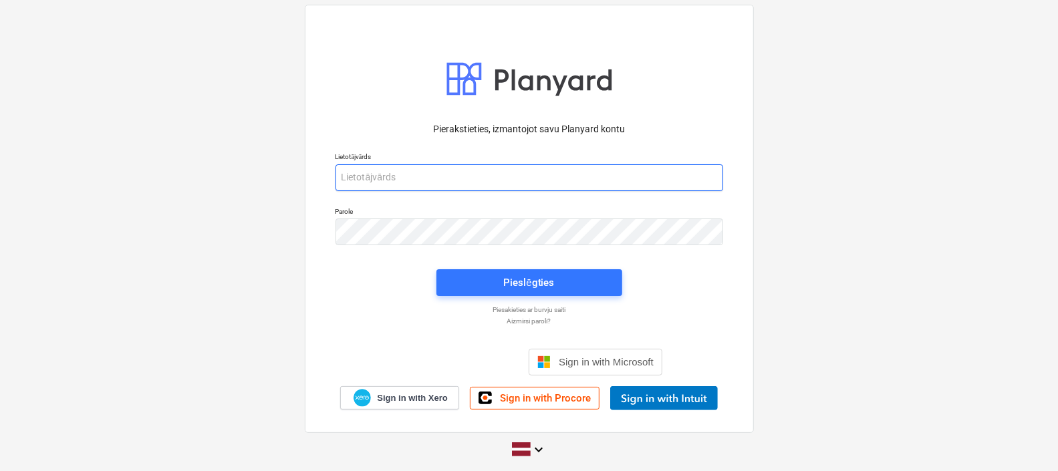
type input "[PERSON_NAME][EMAIL_ADDRESS][DOMAIN_NAME]"
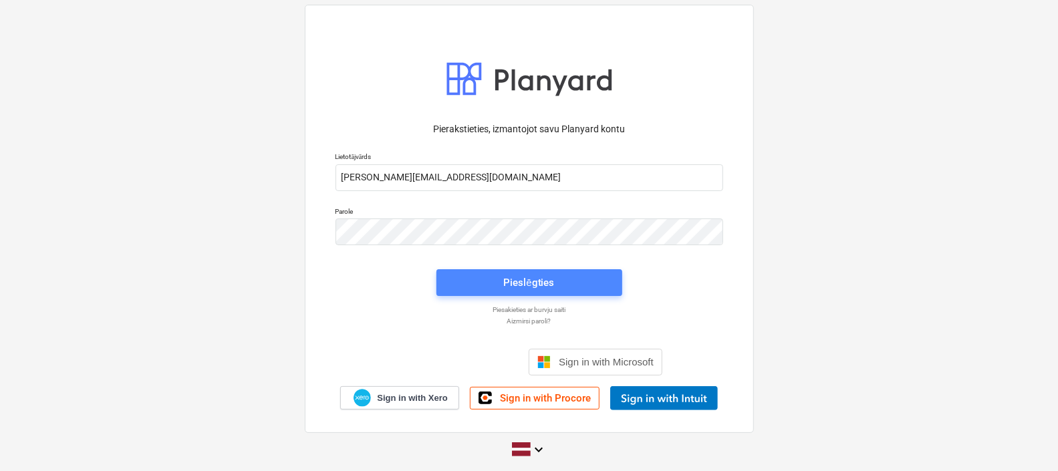
drag, startPoint x: 0, startPoint y: 0, endPoint x: 521, endPoint y: 277, distance: 590.1
click at [521, 277] on div "Pieslēgties" at bounding box center [528, 282] width 51 height 17
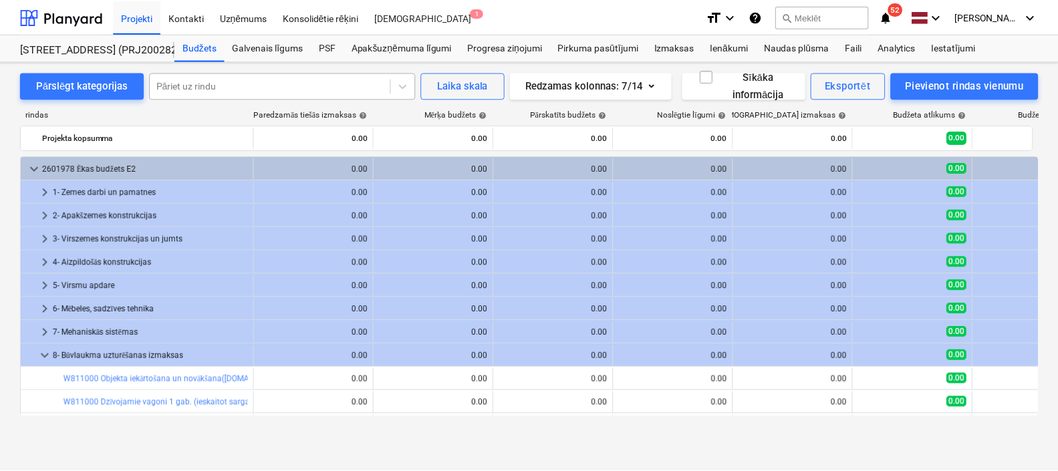
scroll to position [83, 0]
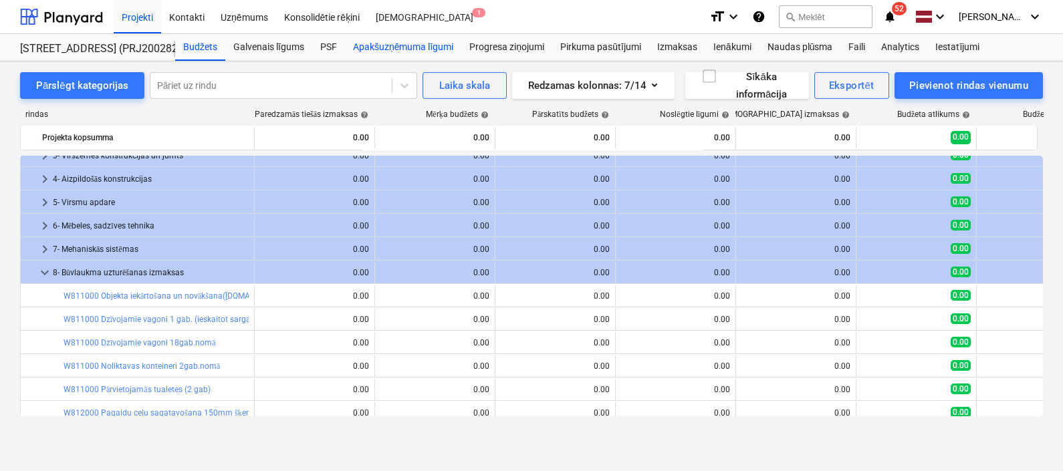
click at [402, 39] on div "Apakšuzņēmuma līgumi" at bounding box center [403, 47] width 116 height 27
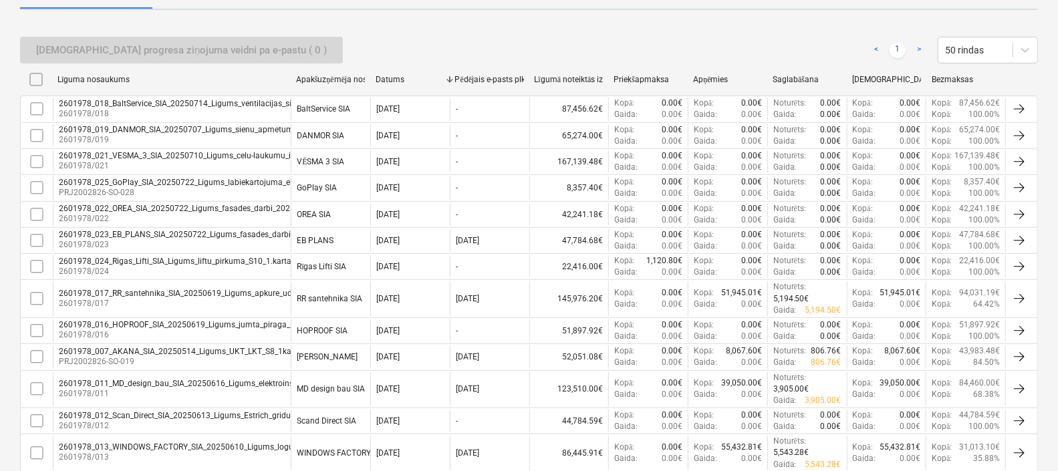
scroll to position [255, 0]
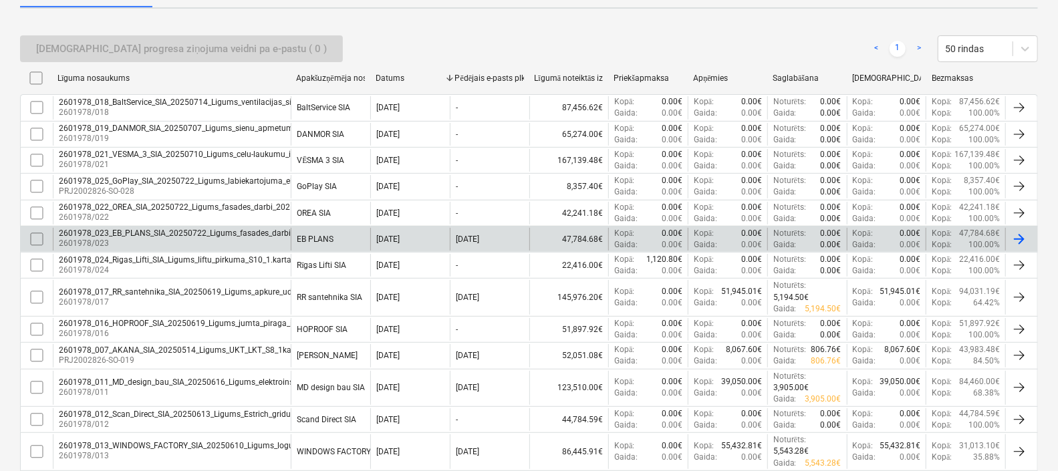
click at [219, 233] on div "2601978_023_EB_PLANS_SIA_20250722_Ligums_fasades_darbi_2025-2_S8_1karta_3v (2).…" at bounding box center [228, 233] width 338 height 9
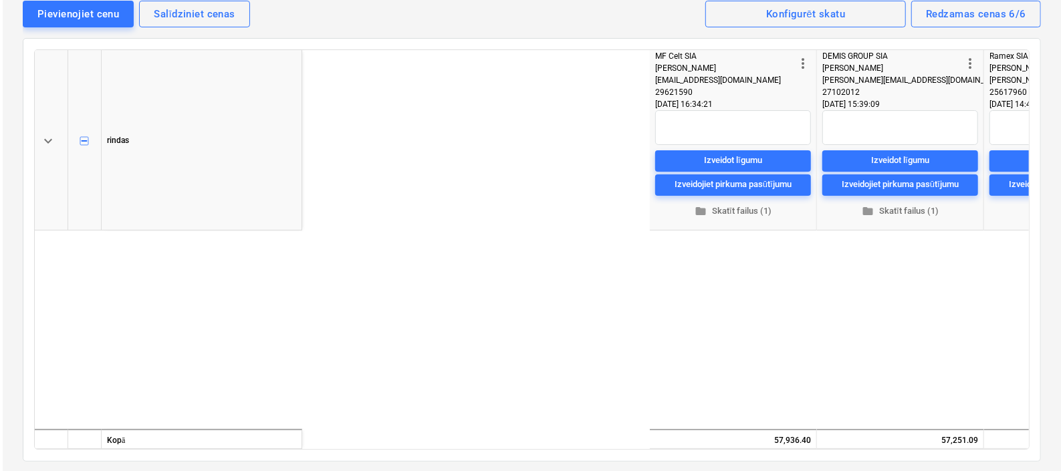
scroll to position [307, 622]
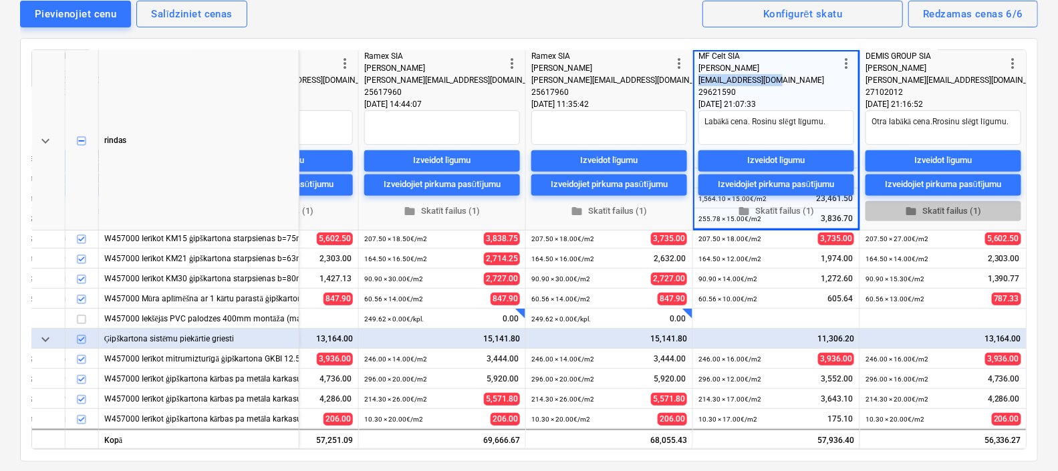
click at [959, 211] on span "folder Skatīt failus (1)" at bounding box center [943, 211] width 145 height 15
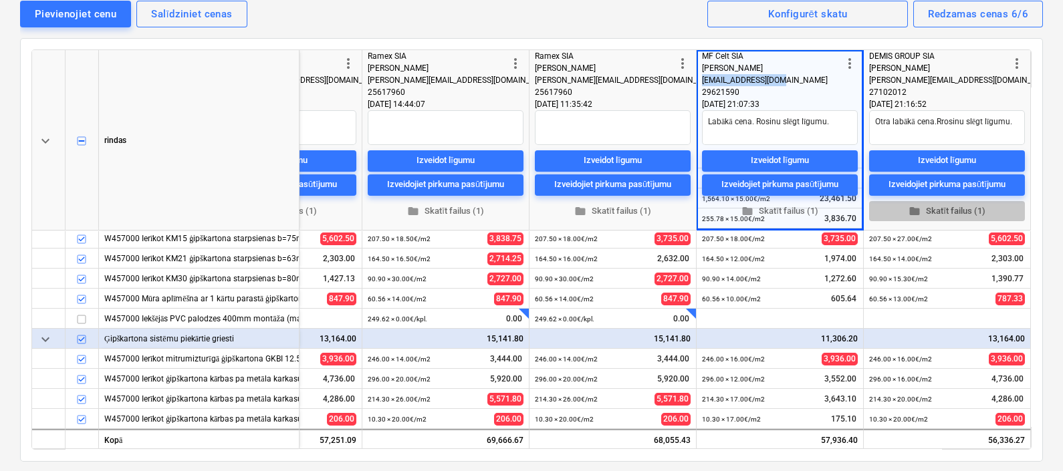
scroll to position [307, 627]
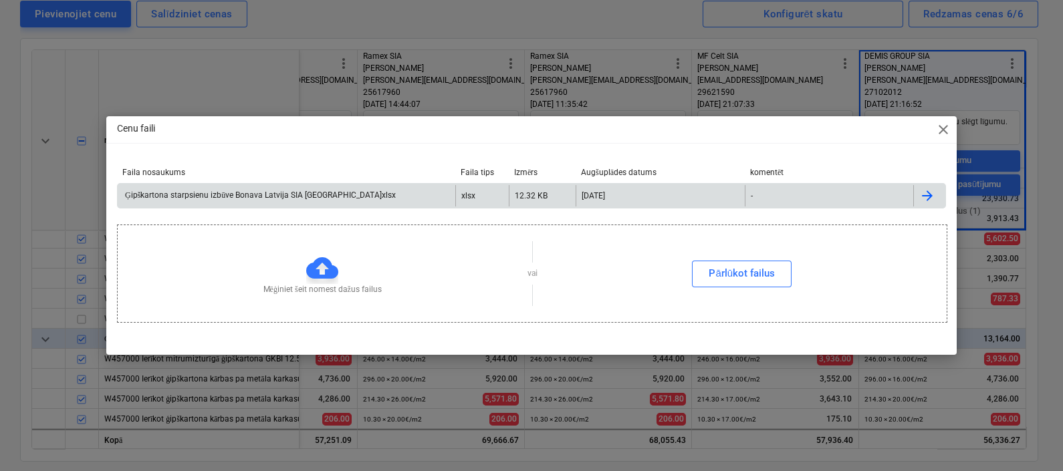
click at [254, 193] on div "Ģipškartona starpsienu izbūve Bonava Latvija SIA Stendes iela.xlsx" at bounding box center [259, 196] width 273 height 10
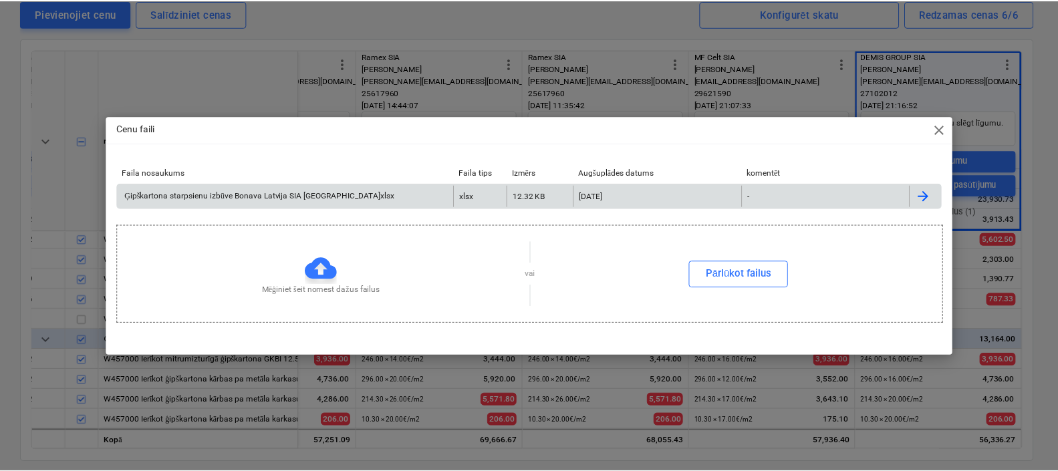
scroll to position [307, 628]
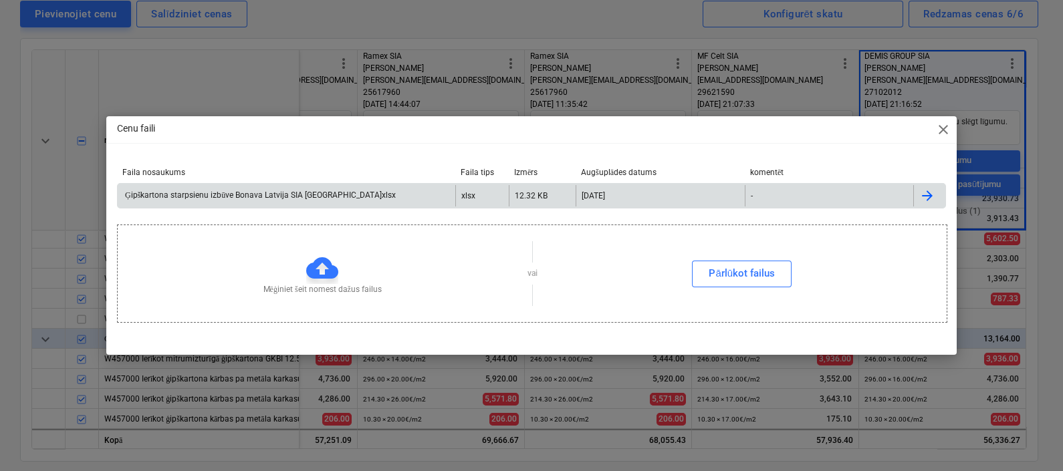
click at [631, 68] on div "Cenu faili close Faila nosaukums Faila tips Izmērs Augšuplādes datums komentēt …" at bounding box center [531, 235] width 1063 height 471
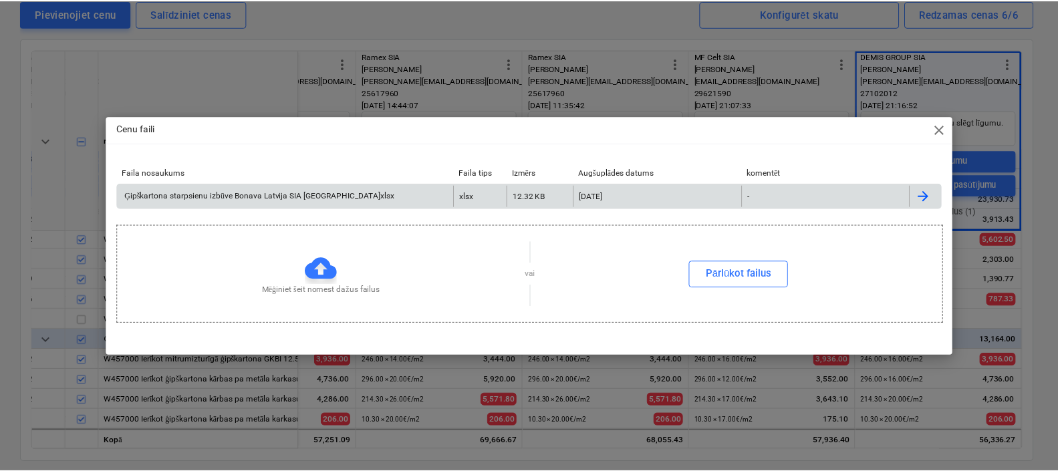
scroll to position [307, 622]
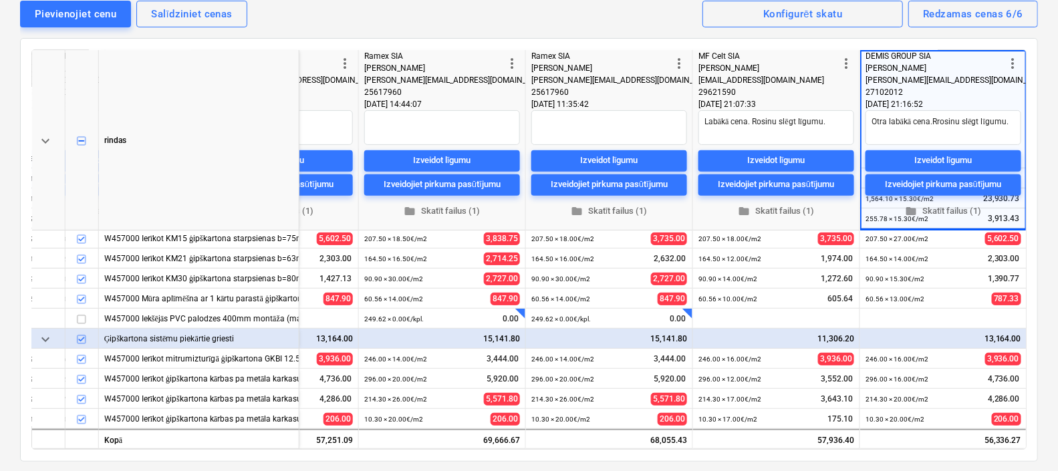
type textarea "x"
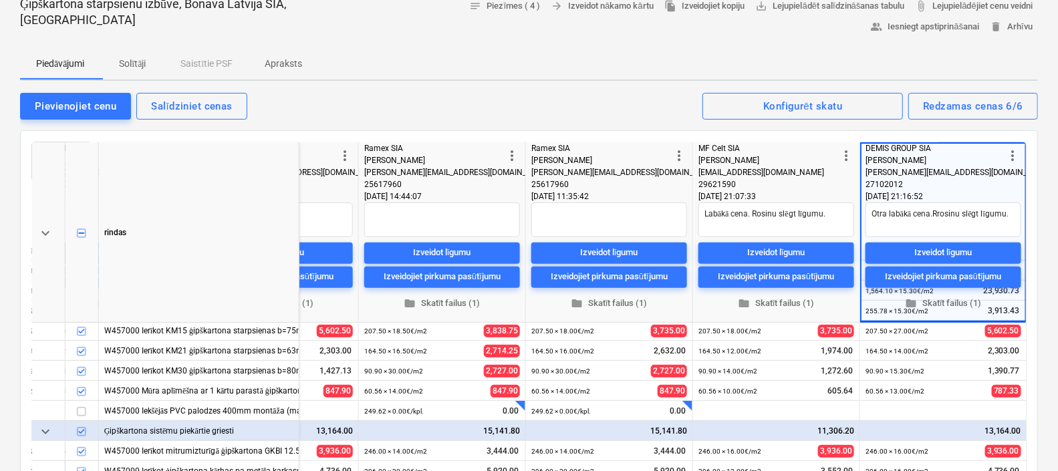
scroll to position [139, 0]
